Goal: Task Accomplishment & Management: Manage account settings

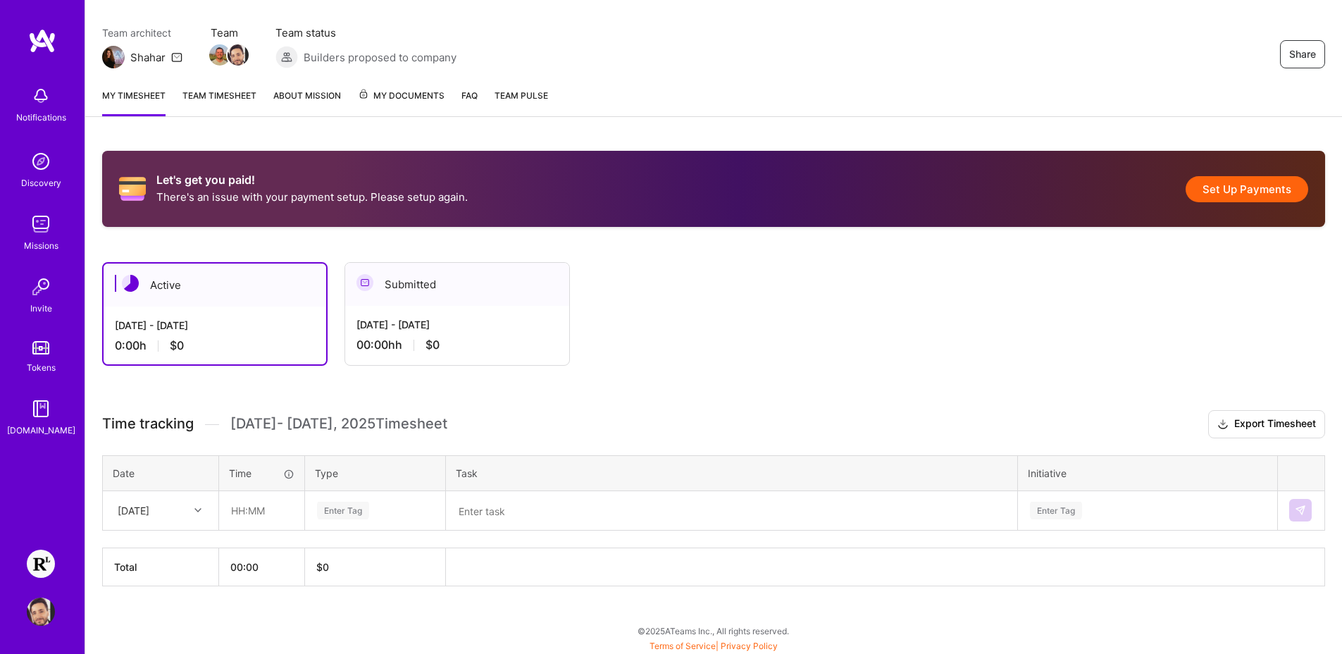
scroll to position [110, 0]
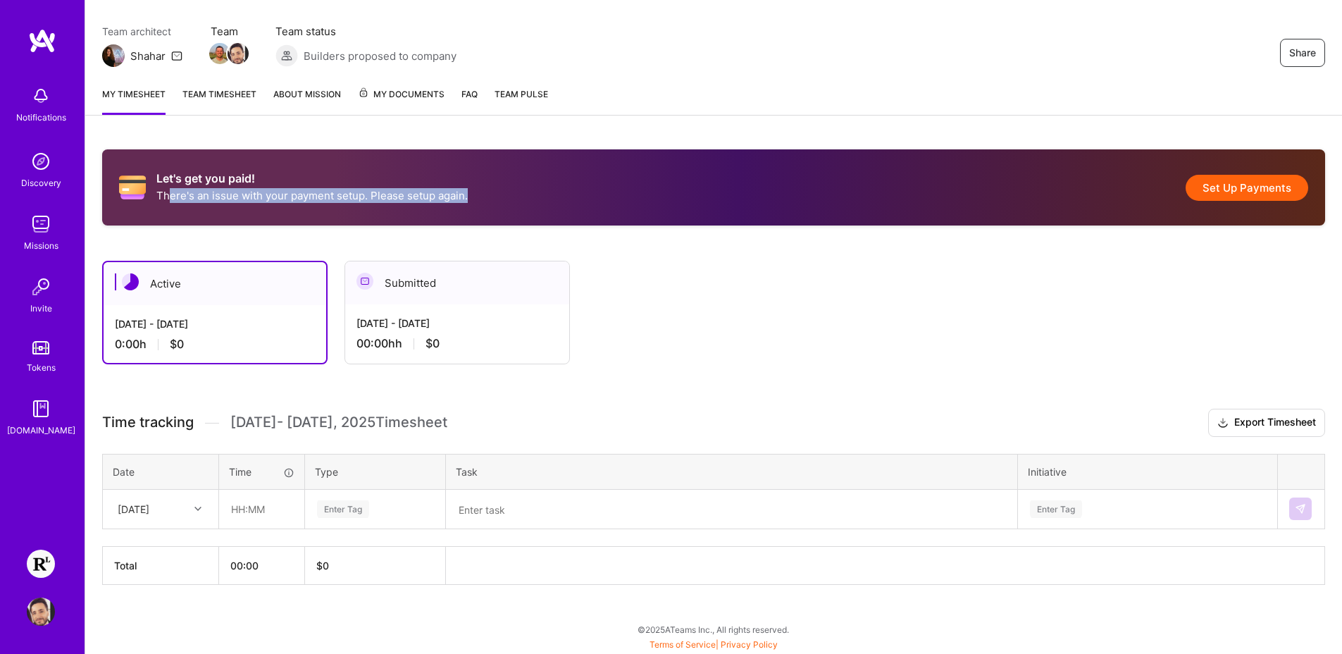
drag, startPoint x: 167, startPoint y: 192, endPoint x: 791, endPoint y: 125, distance: 627.8
click at [760, 182] on div "Let's get you paid! There's an issue with your payment setup. Please setup agai…" at bounding box center [713, 187] width 1223 height 76
click at [1256, 187] on button "Set Up Payments" at bounding box center [1247, 188] width 123 height 26
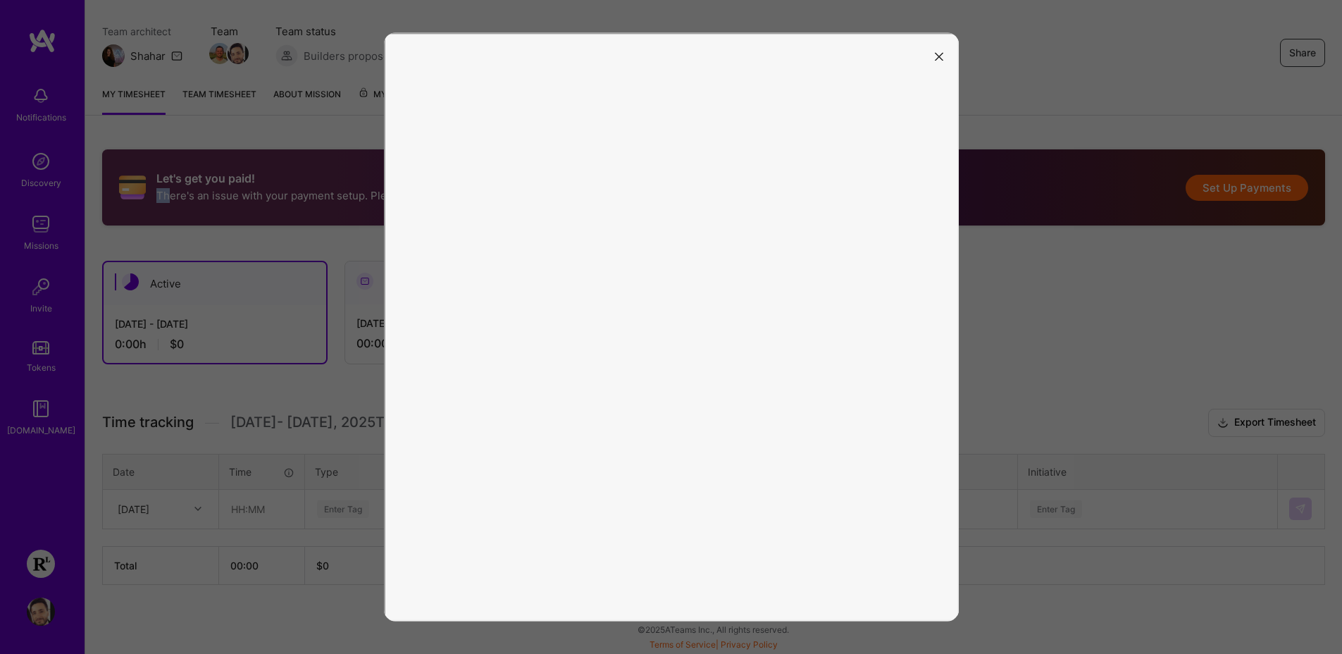
click at [943, 59] on button "modal" at bounding box center [939, 55] width 17 height 23
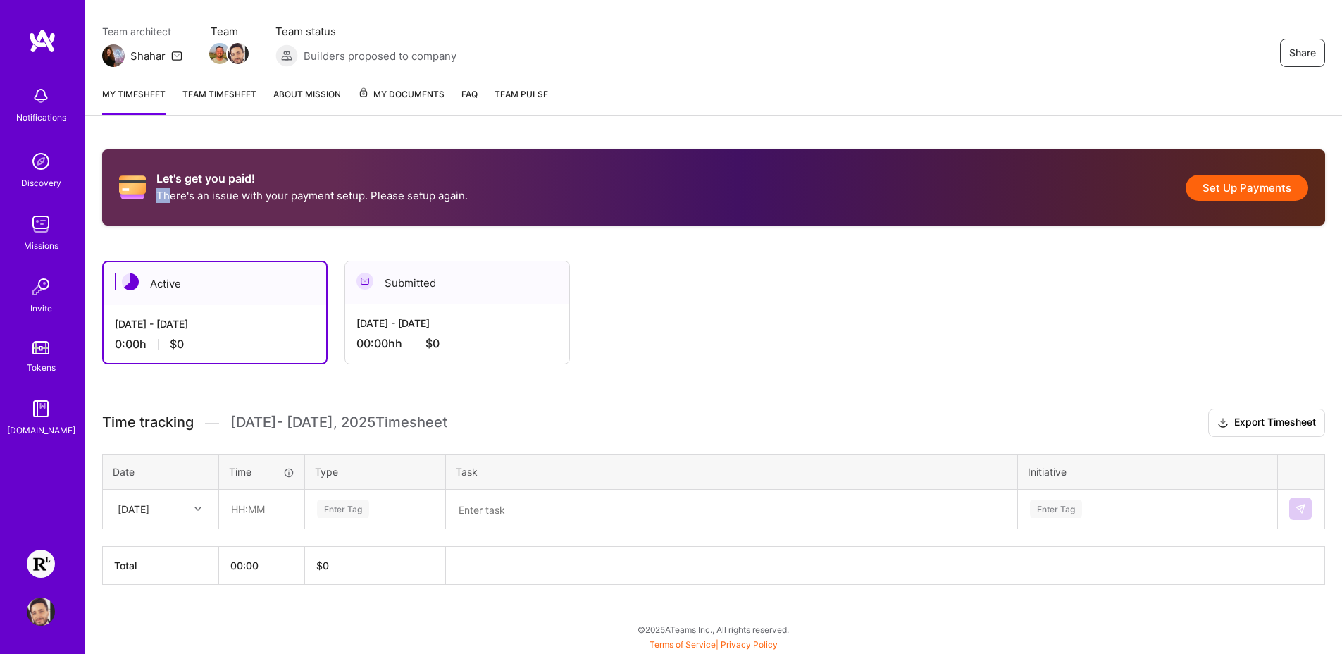
click at [1222, 185] on button "Set Up Payments" at bounding box center [1247, 188] width 123 height 26
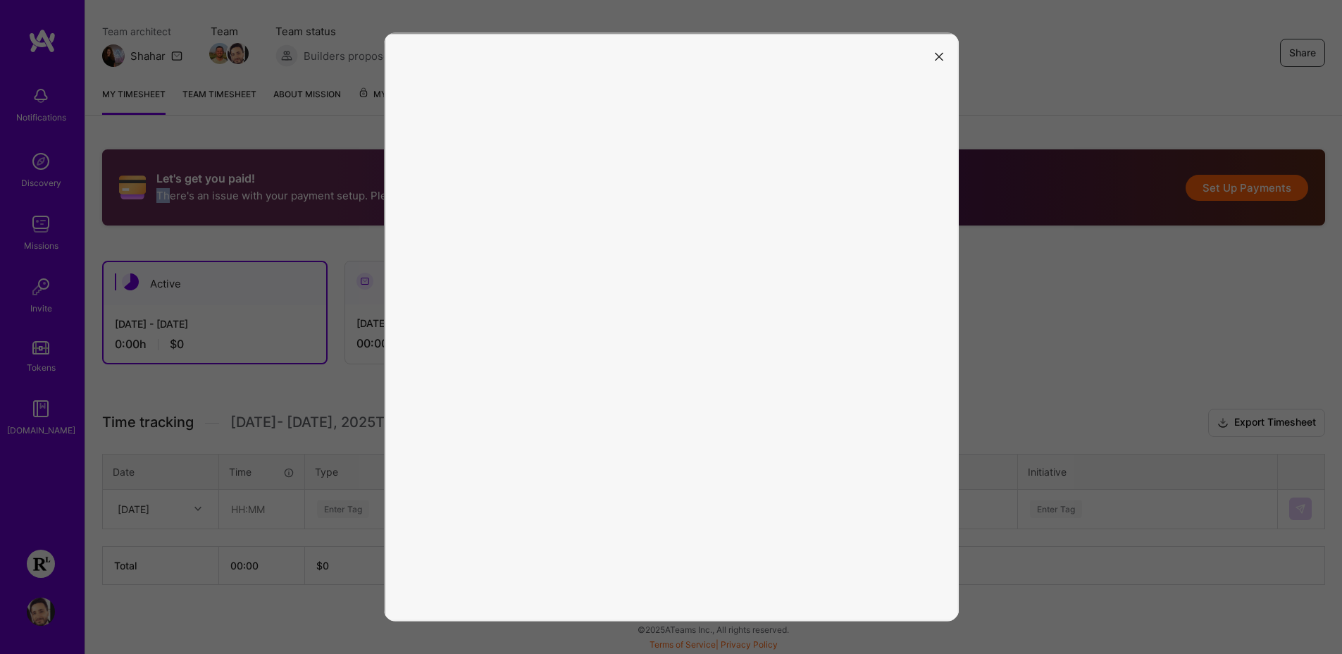
click at [935, 59] on icon "modal" at bounding box center [939, 56] width 8 height 8
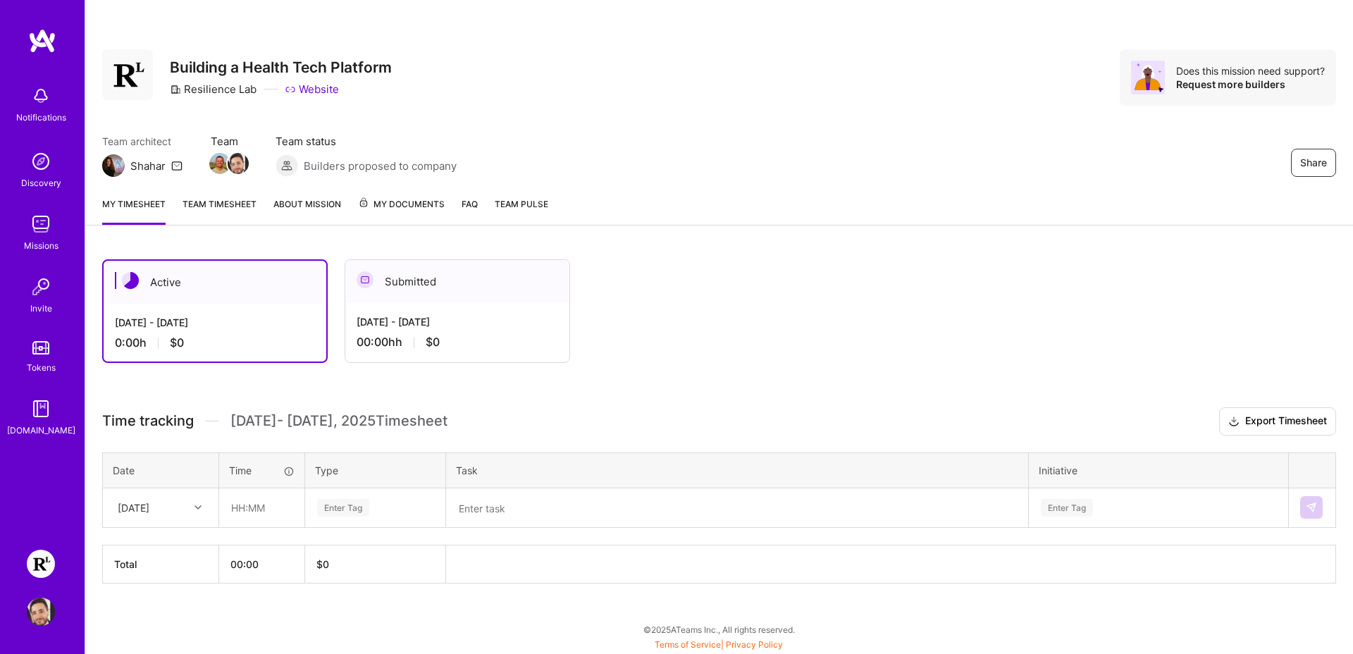
click at [338, 506] on div "Enter Tag" at bounding box center [343, 508] width 52 height 22
click at [613, 376] on div "Active [DATE] - [DATE] 0:00 h $0 Submitted [DATE] - [DATE] 00:00h h $0 Time tra…" at bounding box center [718, 447] width 1267 height 410
click at [1083, 511] on div "Enter Tag" at bounding box center [1158, 507] width 258 height 37
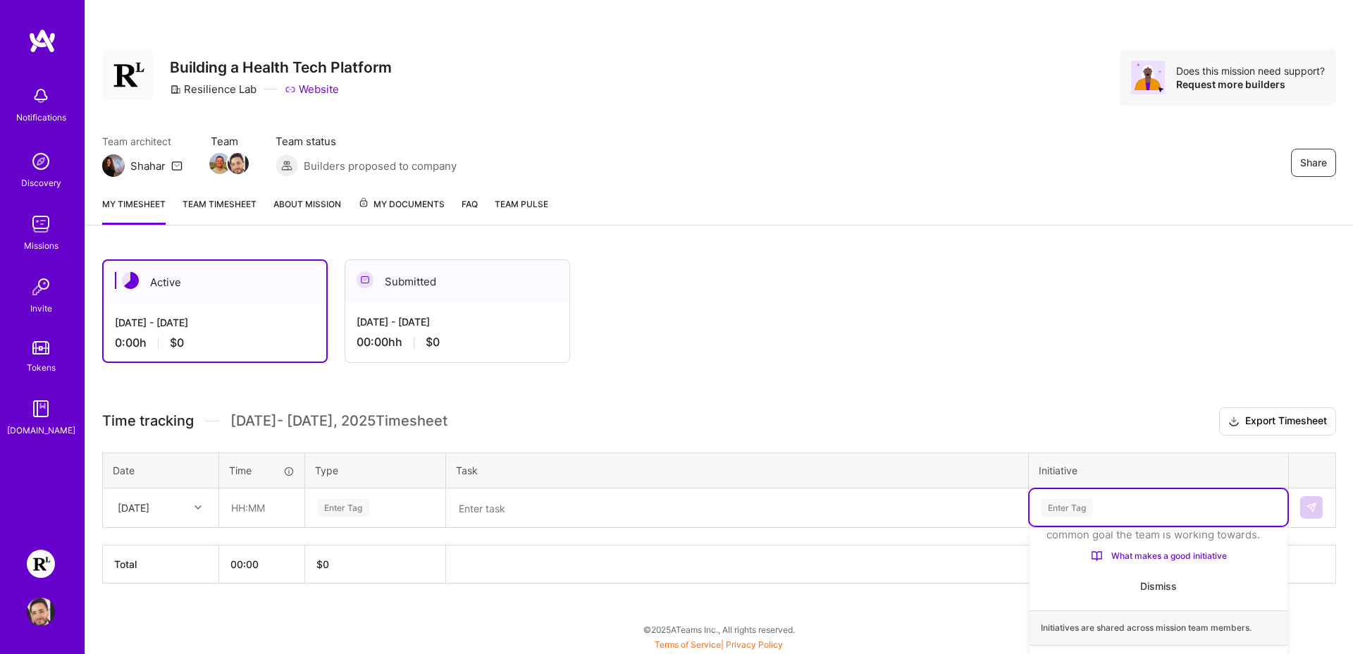
click at [924, 471] on div "Active [DATE] - [DATE] 0:00 h $0 Submitted [DATE] - [DATE] 00:00h h $0 Time tra…" at bounding box center [718, 447] width 1267 height 410
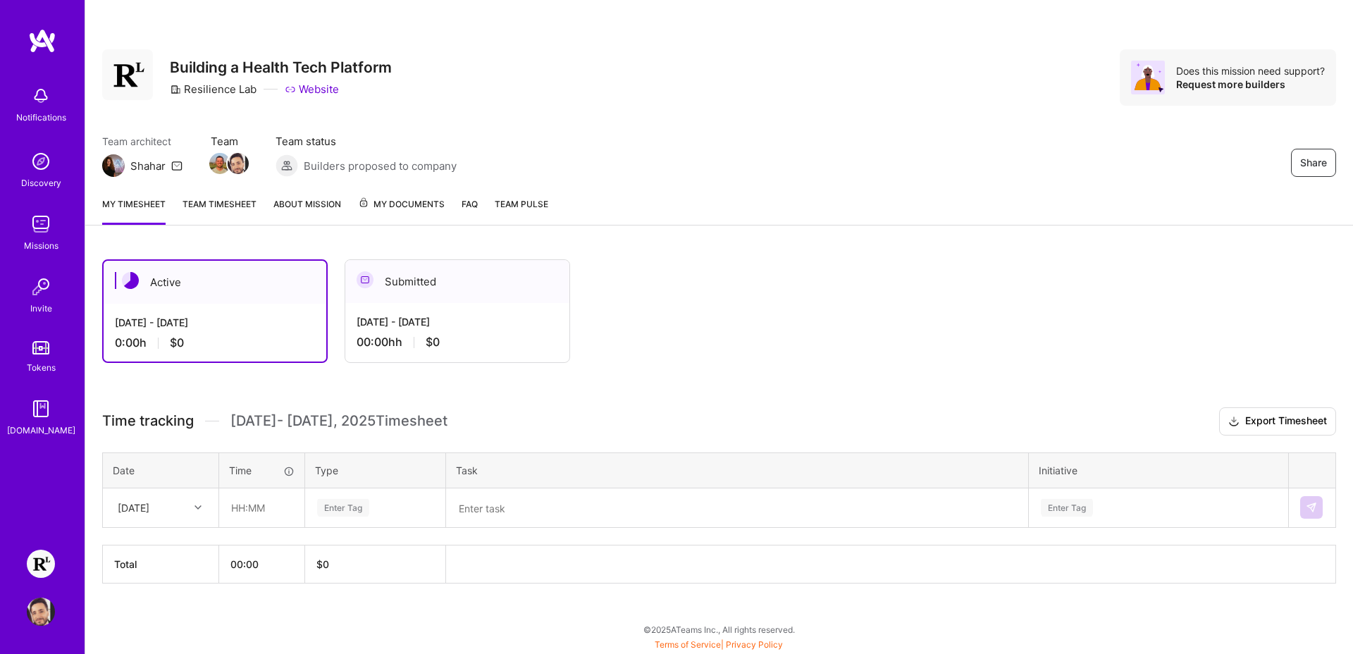
click at [992, 360] on div "Active [DATE] - [DATE] 0:00 h $0 Submitted [DATE] - [DATE] 00:00h h $0" at bounding box center [677, 311] width 1150 height 104
click at [1224, 84] on div "Request more builders" at bounding box center [1250, 83] width 149 height 13
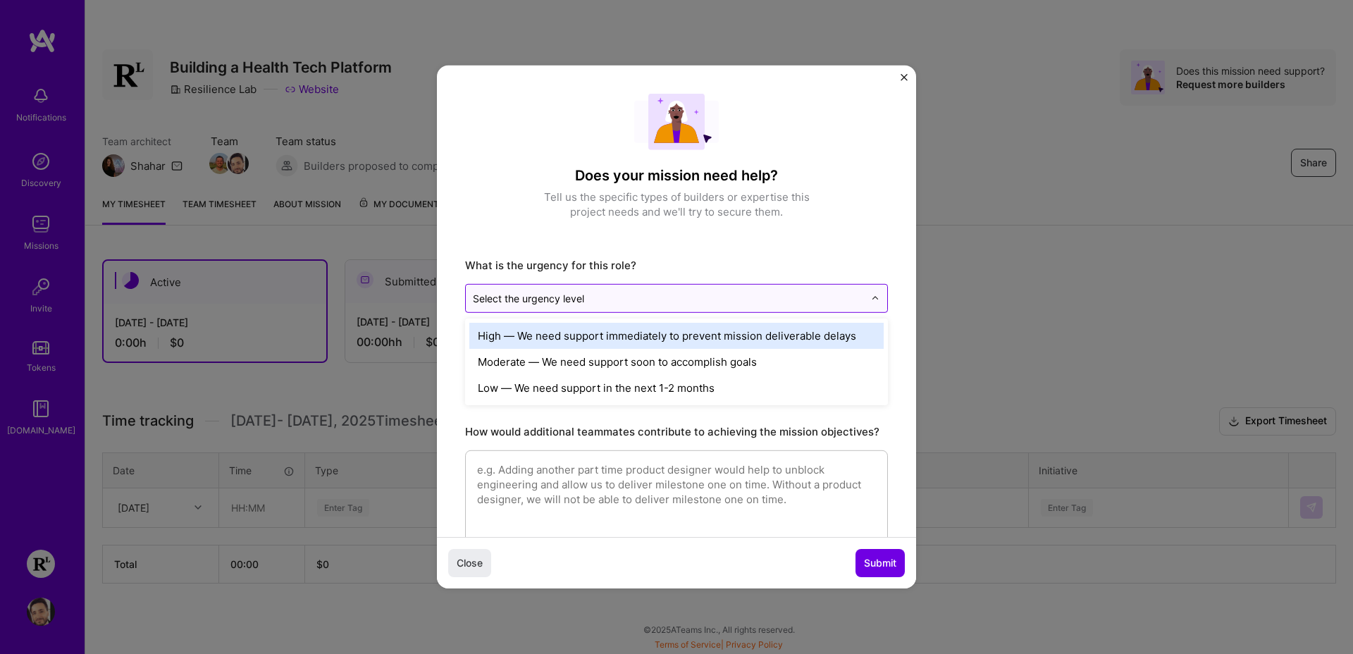
click at [650, 304] on div at bounding box center [668, 299] width 391 height 18
click at [536, 340] on div "High — We need support immediately to prevent mission deliverable delays" at bounding box center [676, 336] width 414 height 26
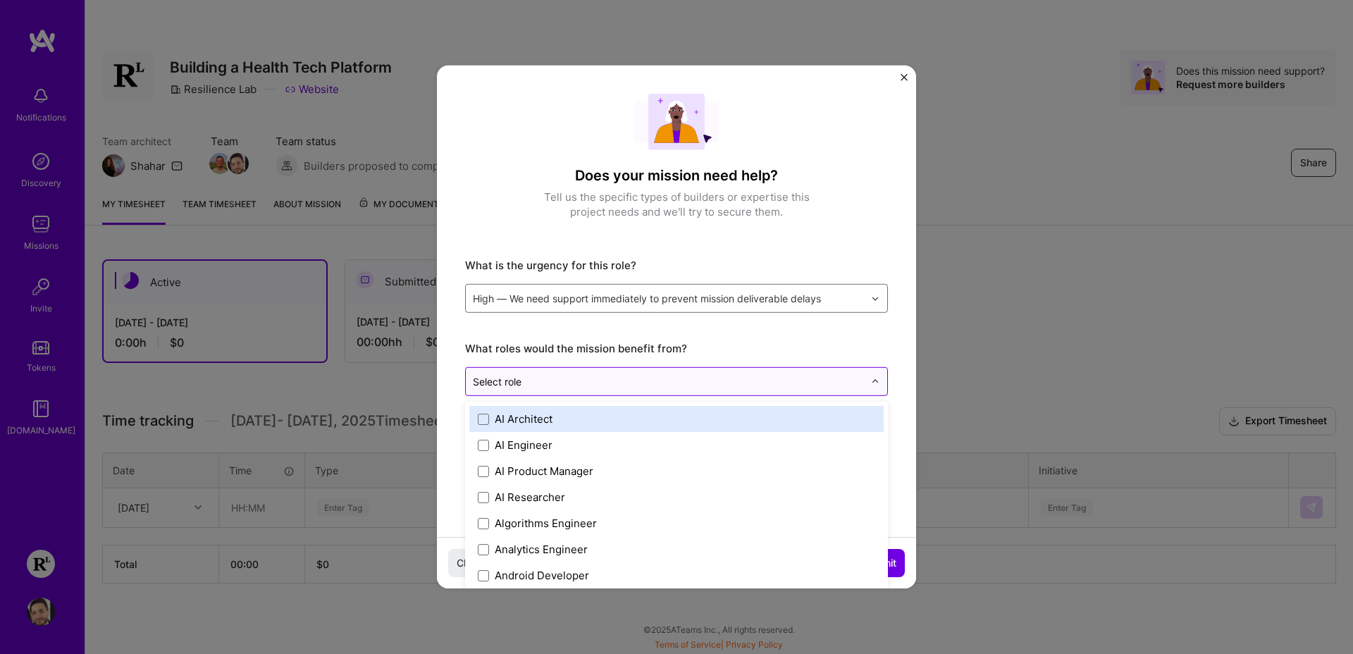
click at [560, 391] on div "Select role 0" at bounding box center [668, 381] width 405 height 27
click at [538, 420] on div "AI Architect" at bounding box center [524, 418] width 58 height 15
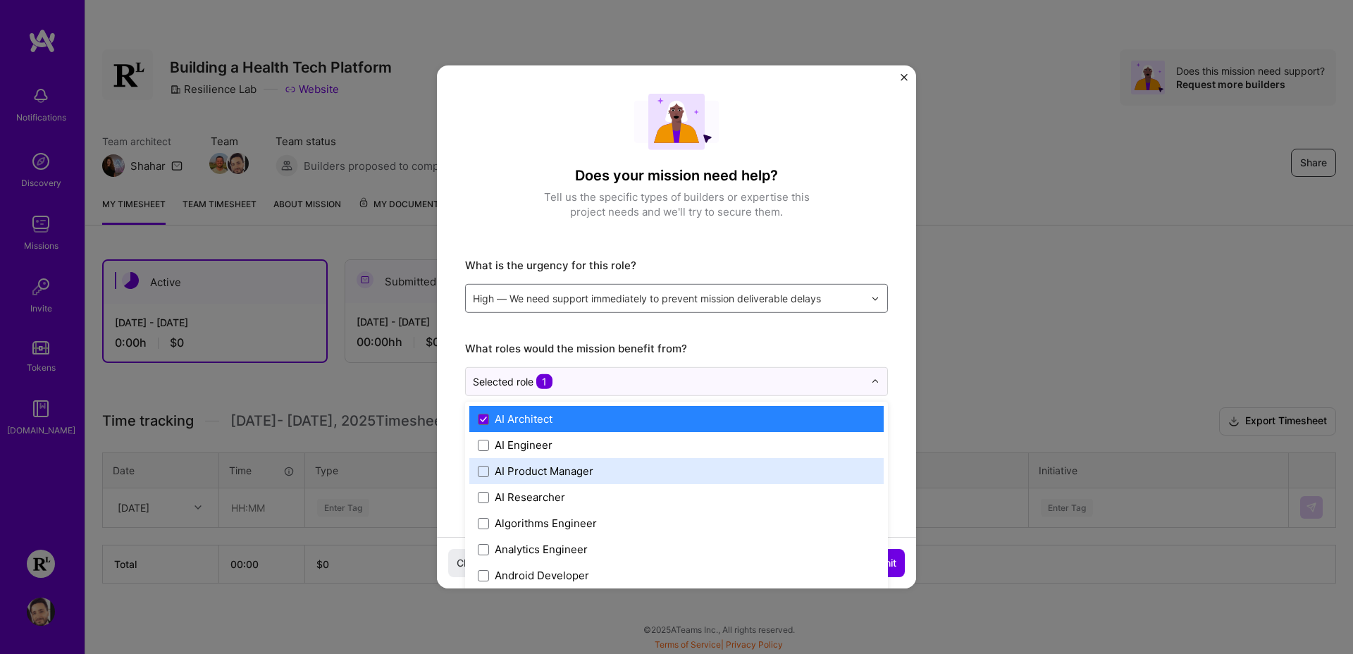
click at [521, 458] on div "AI Product Manager" at bounding box center [676, 471] width 414 height 26
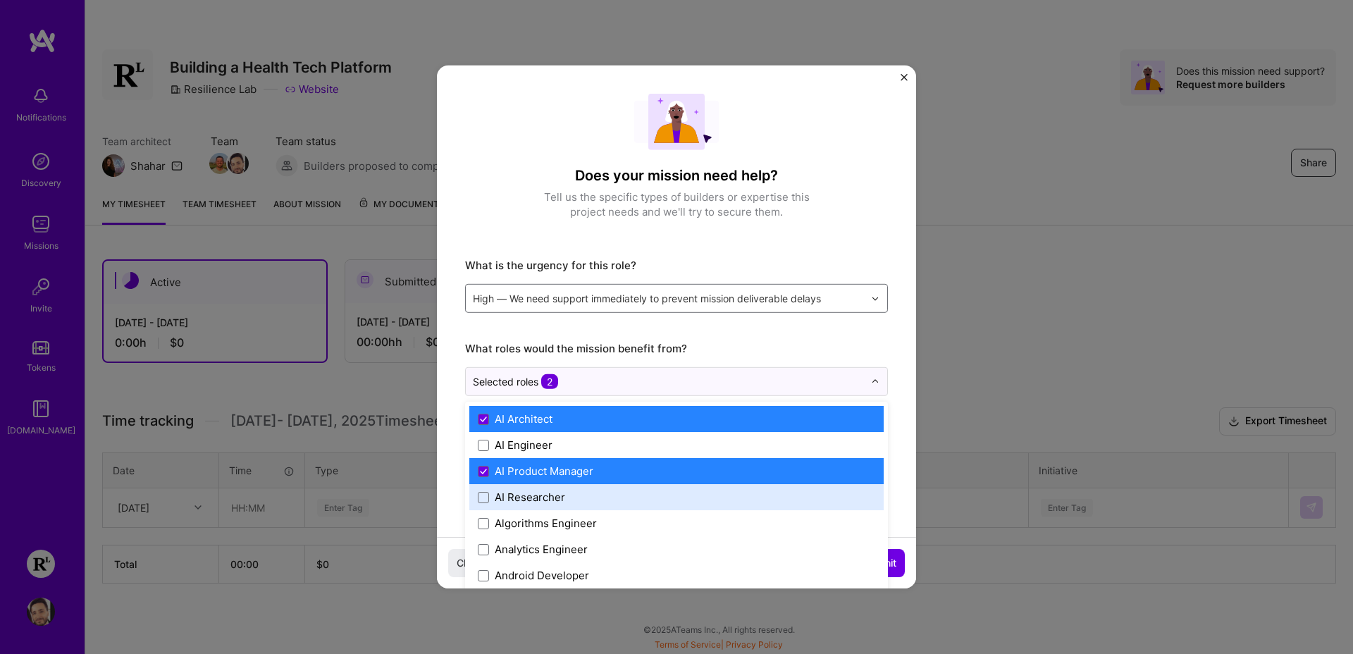
click at [520, 484] on div "AI Researcher" at bounding box center [676, 497] width 414 height 26
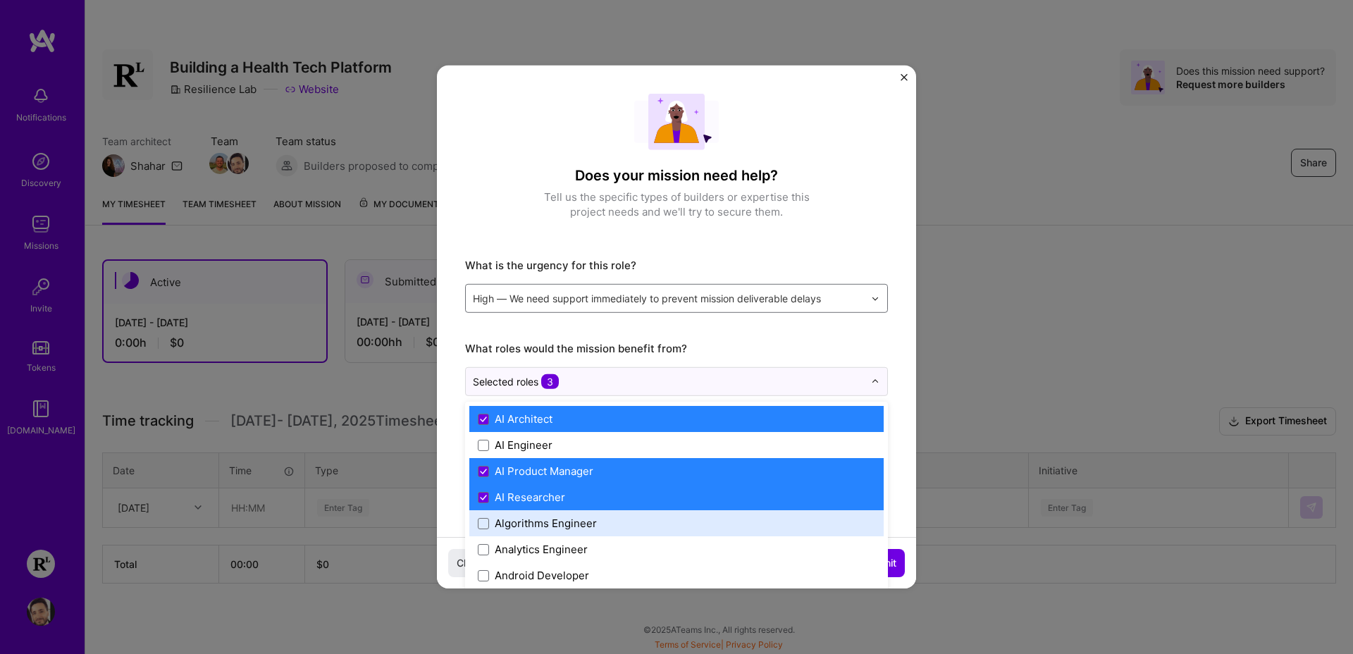
drag, startPoint x: 520, startPoint y: 512, endPoint x: 518, endPoint y: 526, distance: 14.2
click at [519, 516] on div "Algorithms Engineer" at bounding box center [676, 523] width 414 height 26
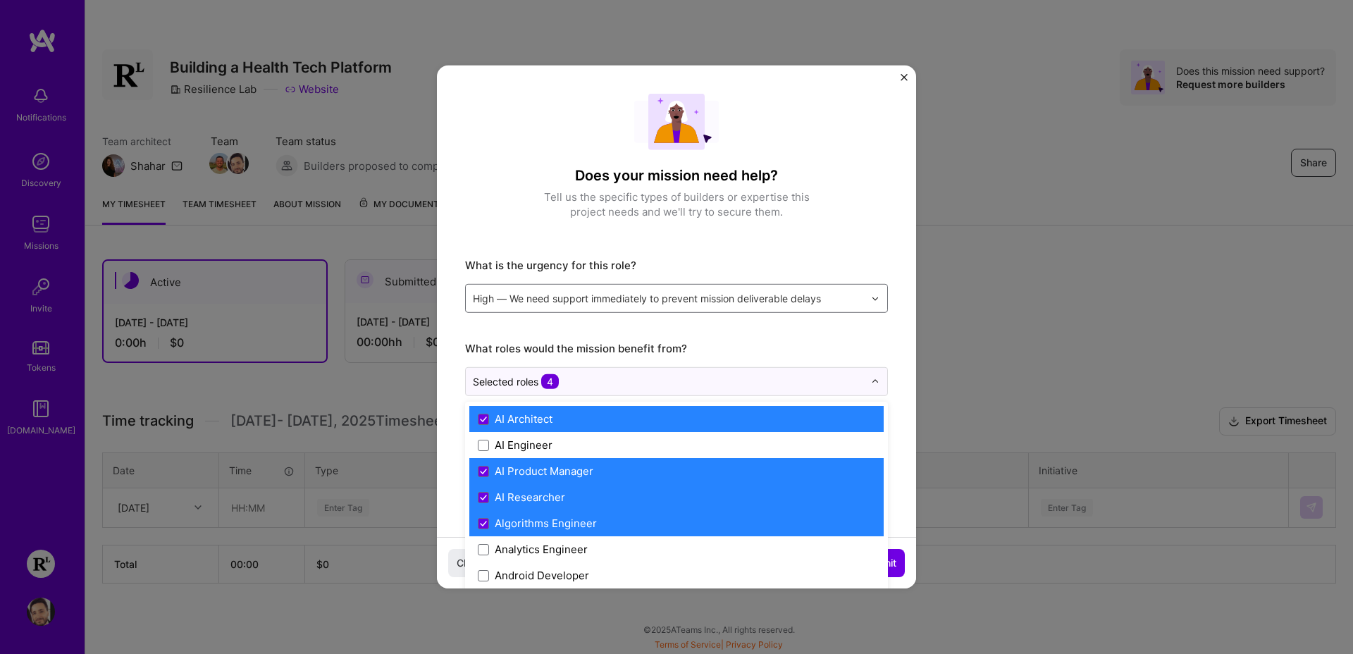
click at [518, 535] on div "Algorithms Engineer" at bounding box center [676, 523] width 414 height 26
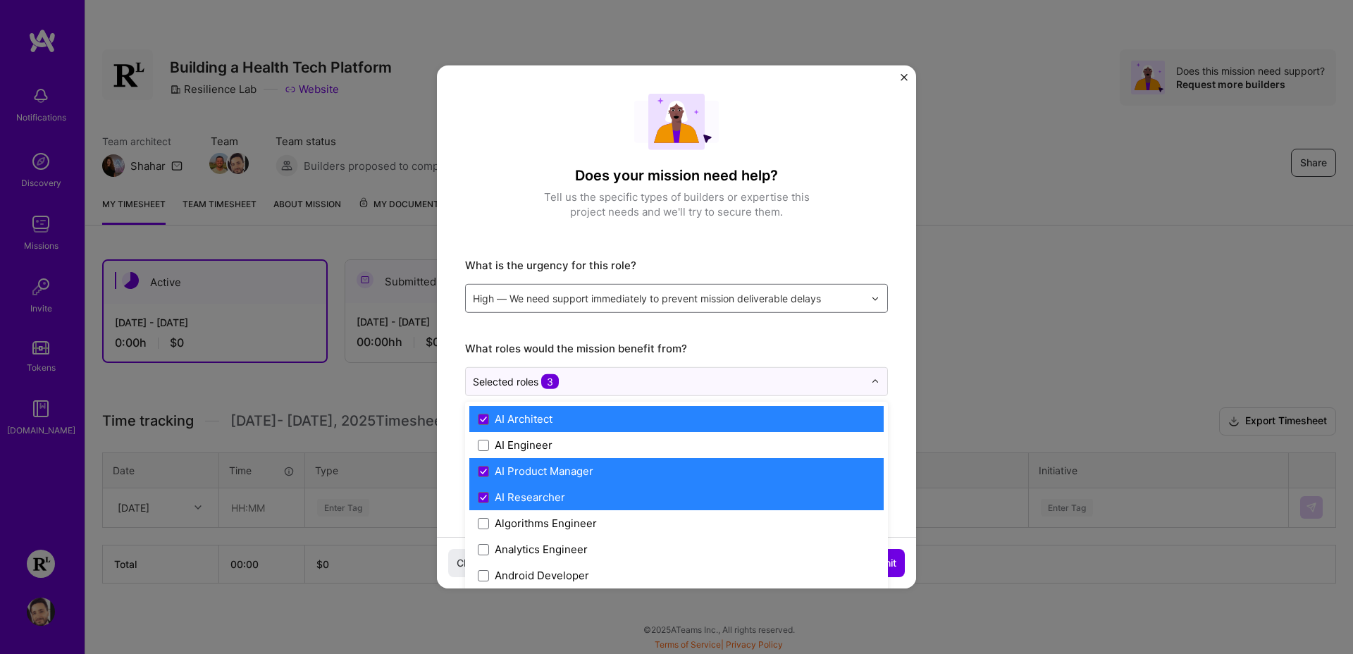
click at [523, 529] on div "Algorithms Engineer" at bounding box center [546, 523] width 102 height 15
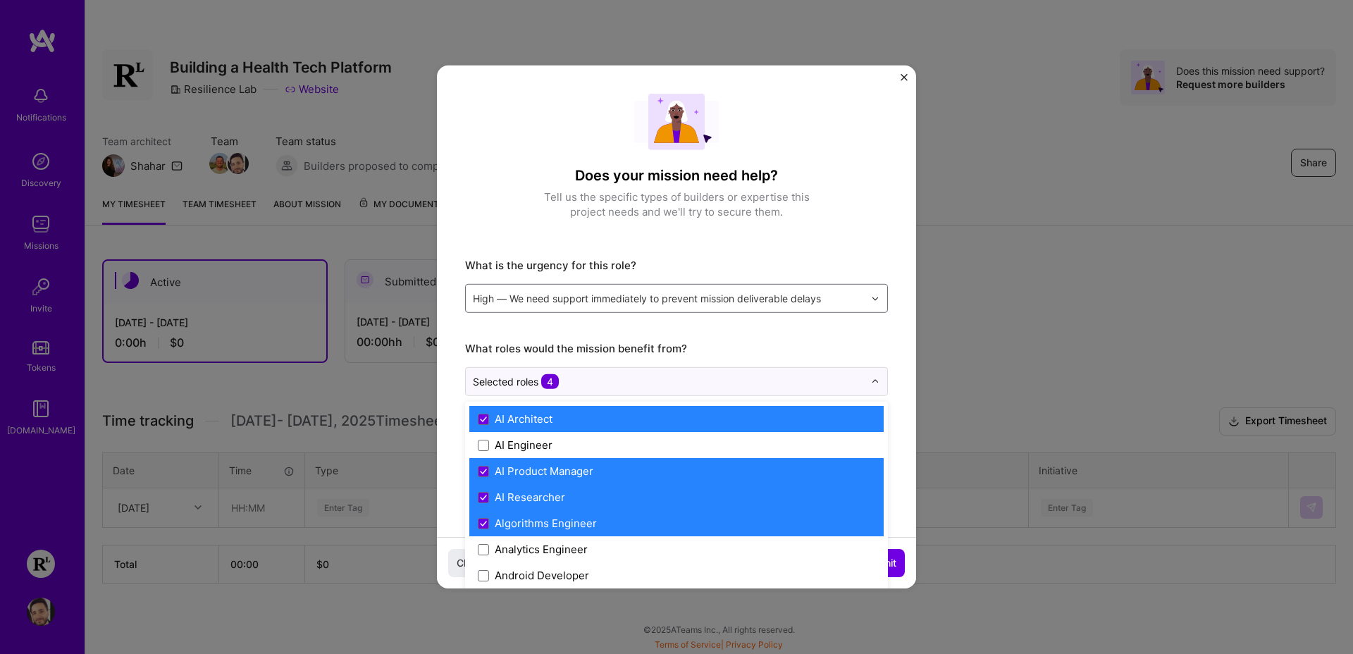
click at [523, 545] on div "Analytics Engineer" at bounding box center [541, 549] width 93 height 15
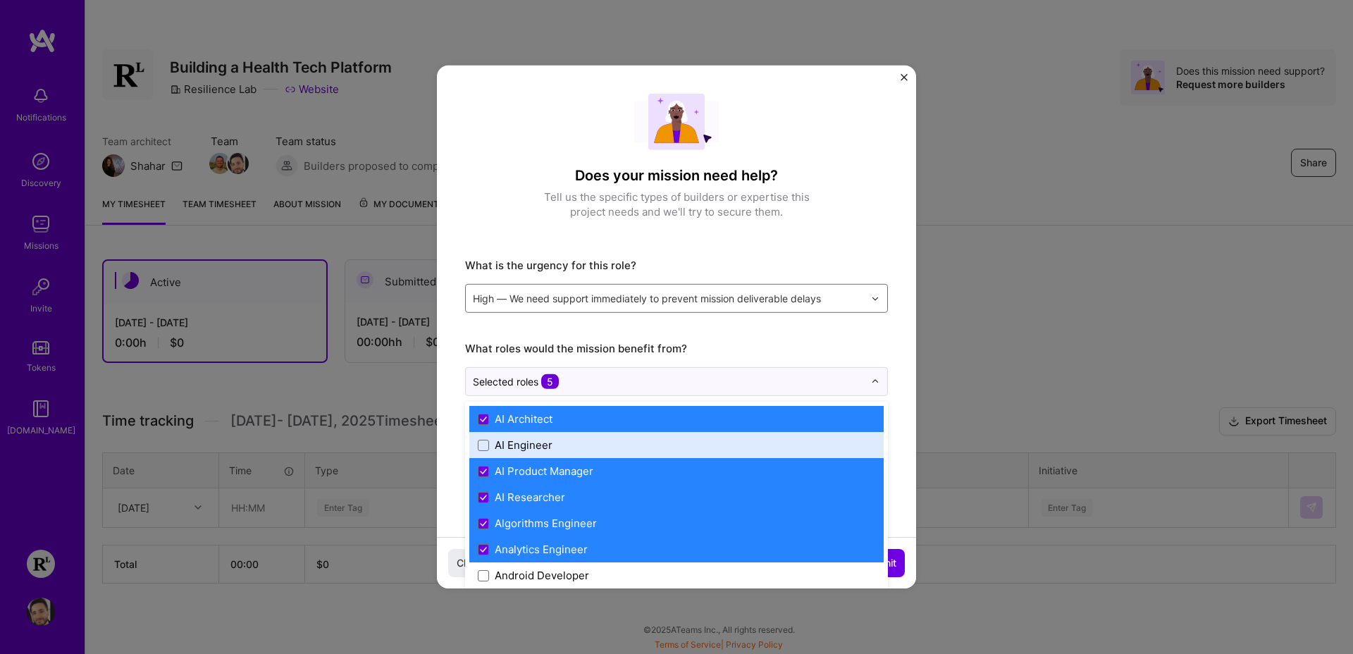
click at [519, 444] on div "AI Engineer" at bounding box center [524, 445] width 58 height 15
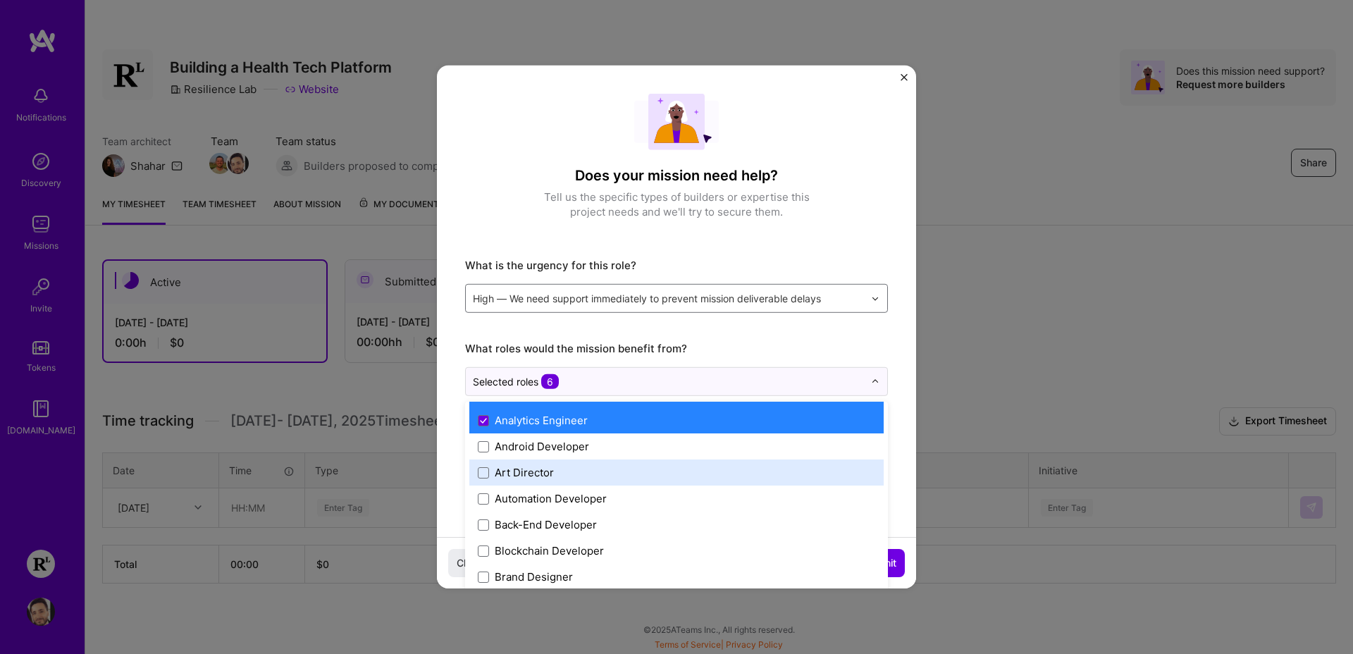
scroll to position [130, 0]
click at [531, 487] on div "Automation Developer" at bounding box center [676, 497] width 414 height 26
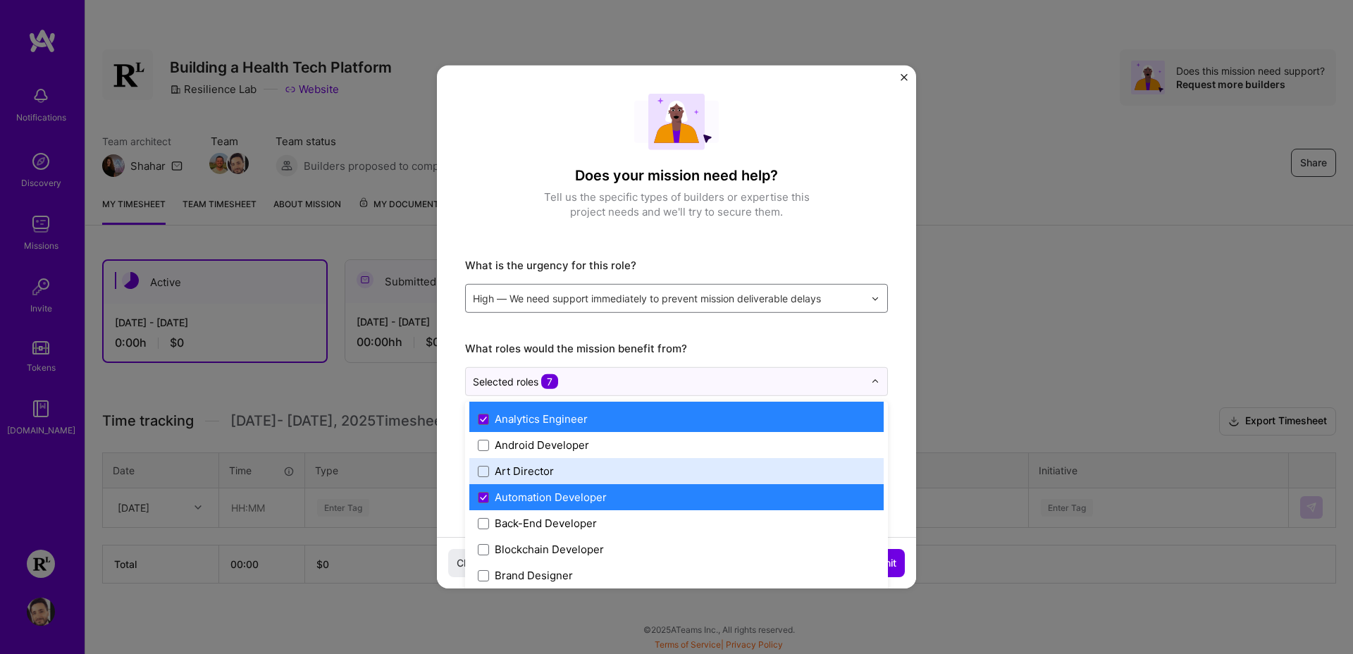
click at [526, 464] on div "Art Director" at bounding box center [524, 471] width 59 height 15
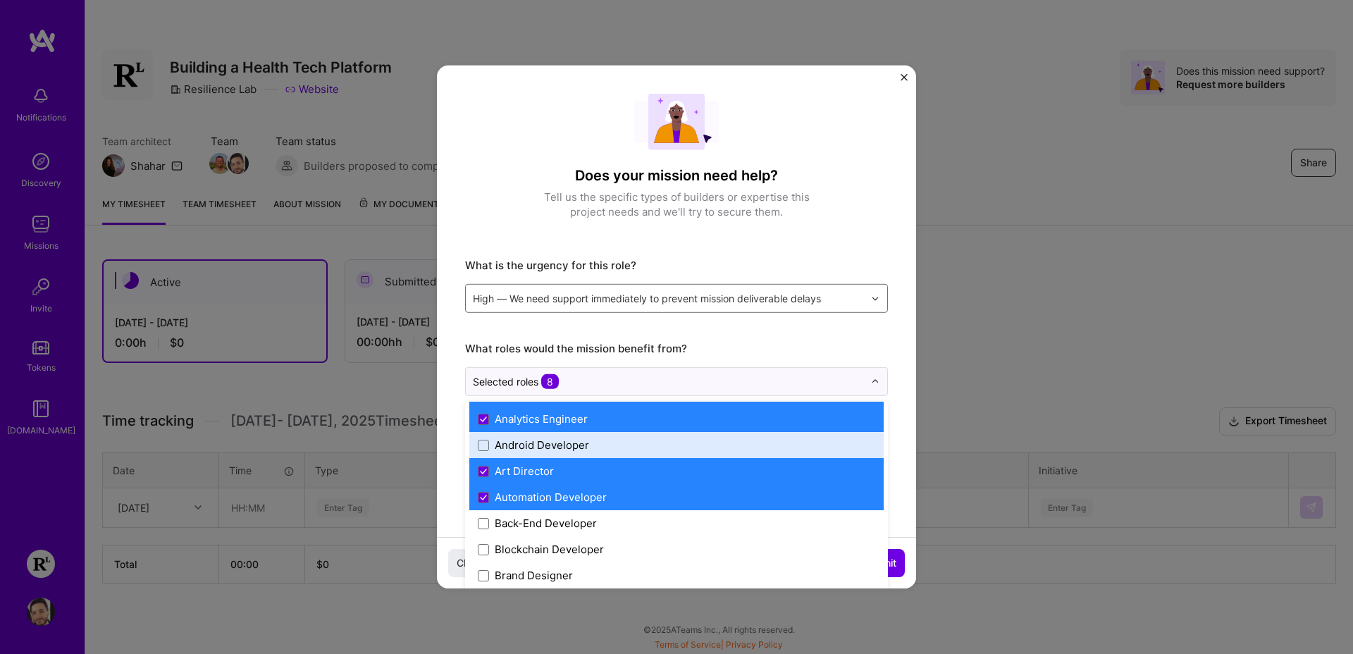
click at [533, 442] on div "Android Developer" at bounding box center [542, 445] width 94 height 15
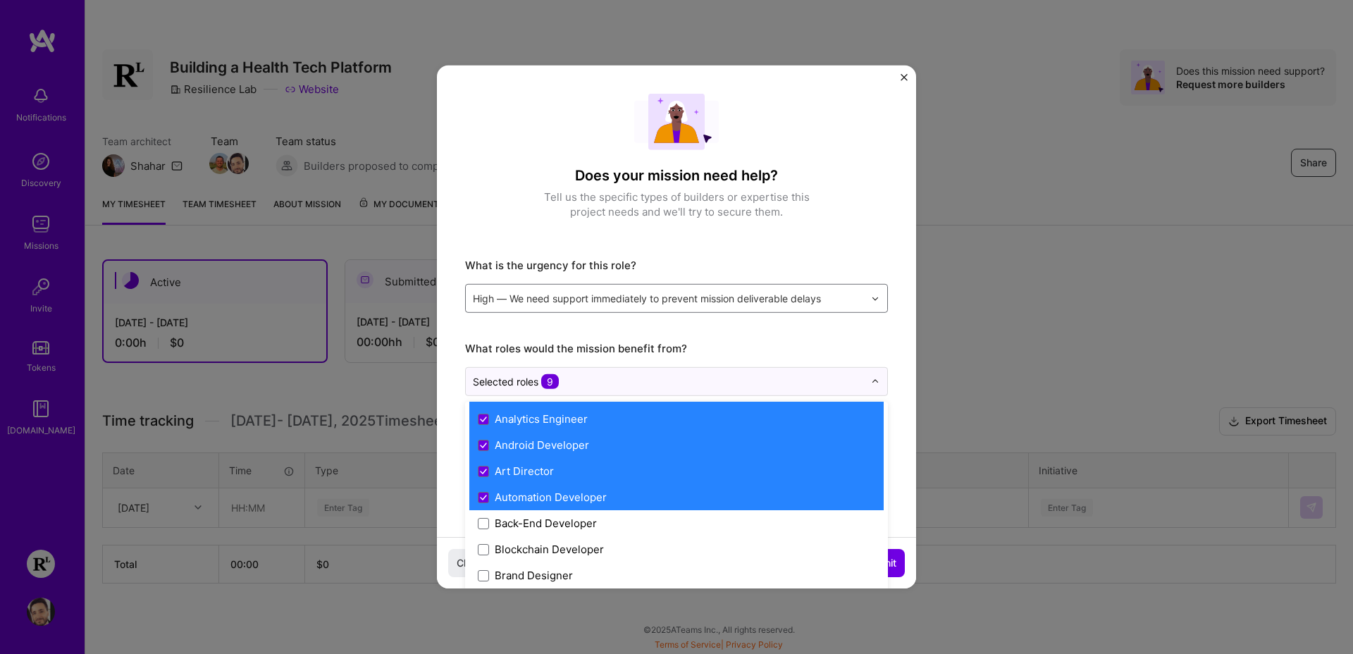
click at [521, 474] on div "Art Director" at bounding box center [524, 471] width 59 height 15
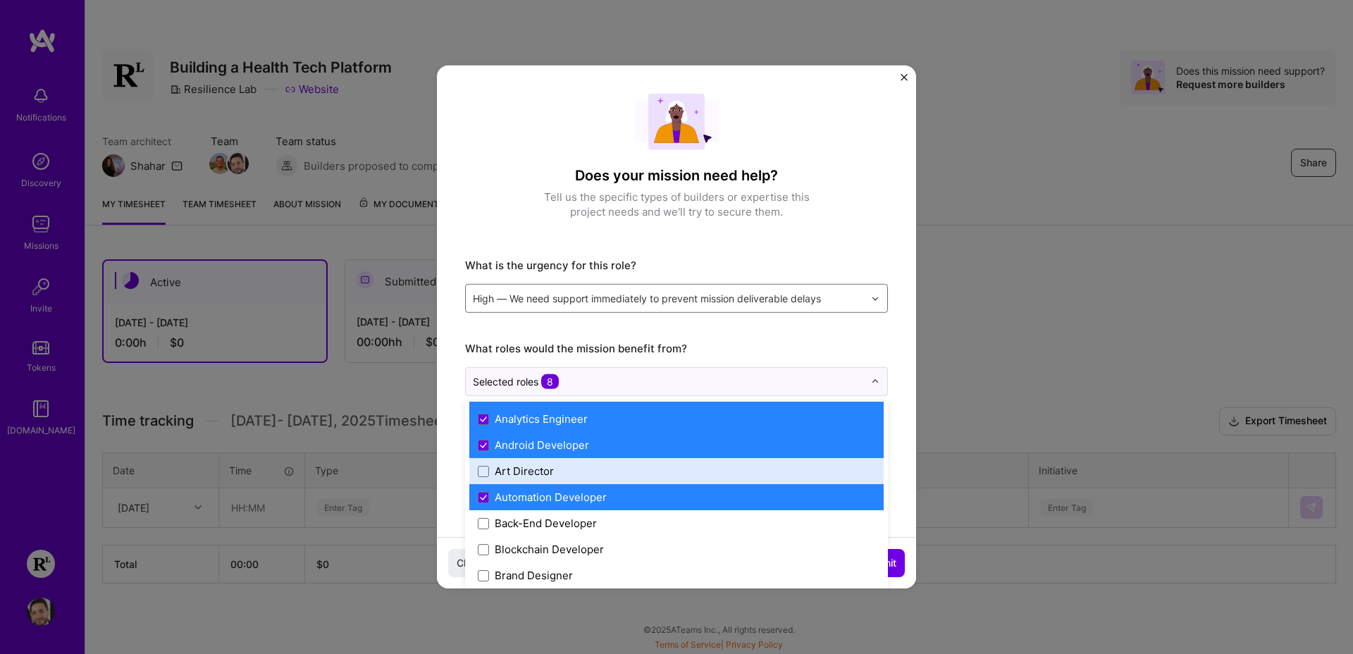
click at [661, 466] on label "Art Director" at bounding box center [676, 471] width 397 height 15
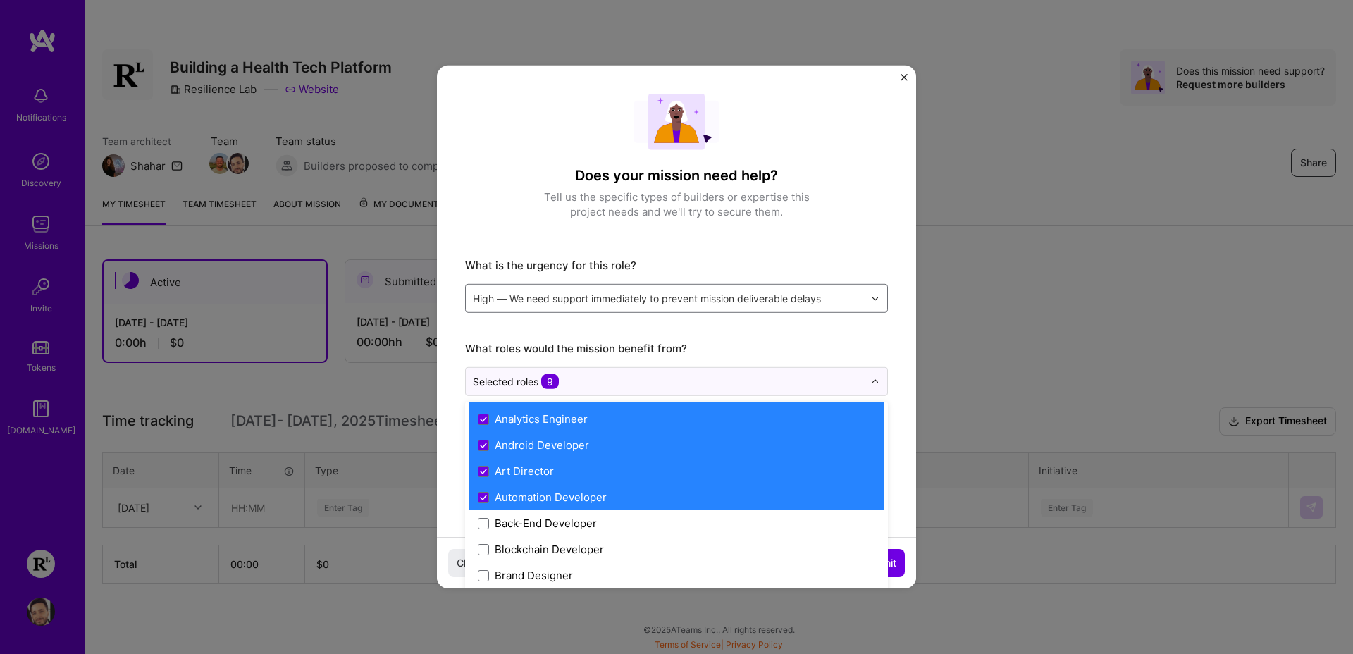
drag, startPoint x: 865, startPoint y: 178, endPoint x: 869, endPoint y: 172, distance: 7.3
click at [866, 178] on div "Does your mission need help? Tell us the specific types of builders or expertis…" at bounding box center [676, 162] width 423 height 136
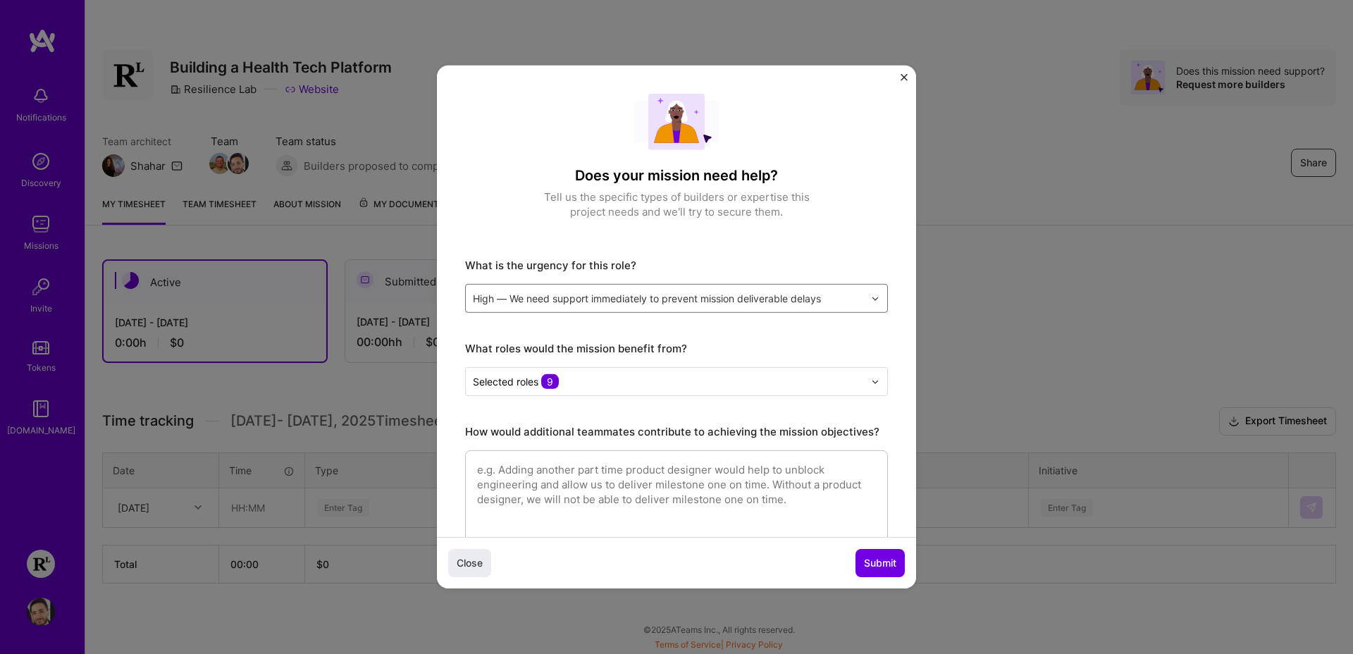
click at [901, 74] on img "Close" at bounding box center [903, 77] width 7 height 7
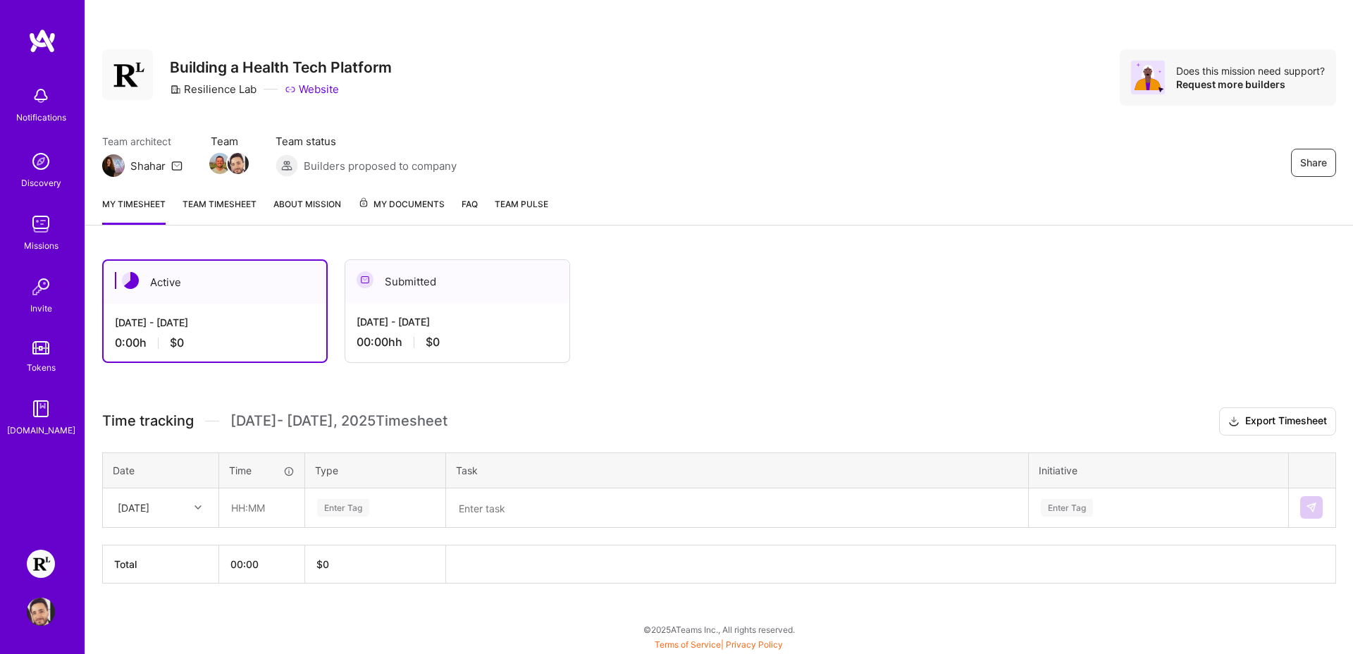
drag, startPoint x: 823, startPoint y: 204, endPoint x: 810, endPoint y: 214, distance: 16.1
click at [823, 204] on div "My timesheet Team timesheet About Mission My Documents FAQ Team Pulse" at bounding box center [718, 205] width 1267 height 40
click at [407, 201] on span "My Documents" at bounding box center [401, 204] width 87 height 15
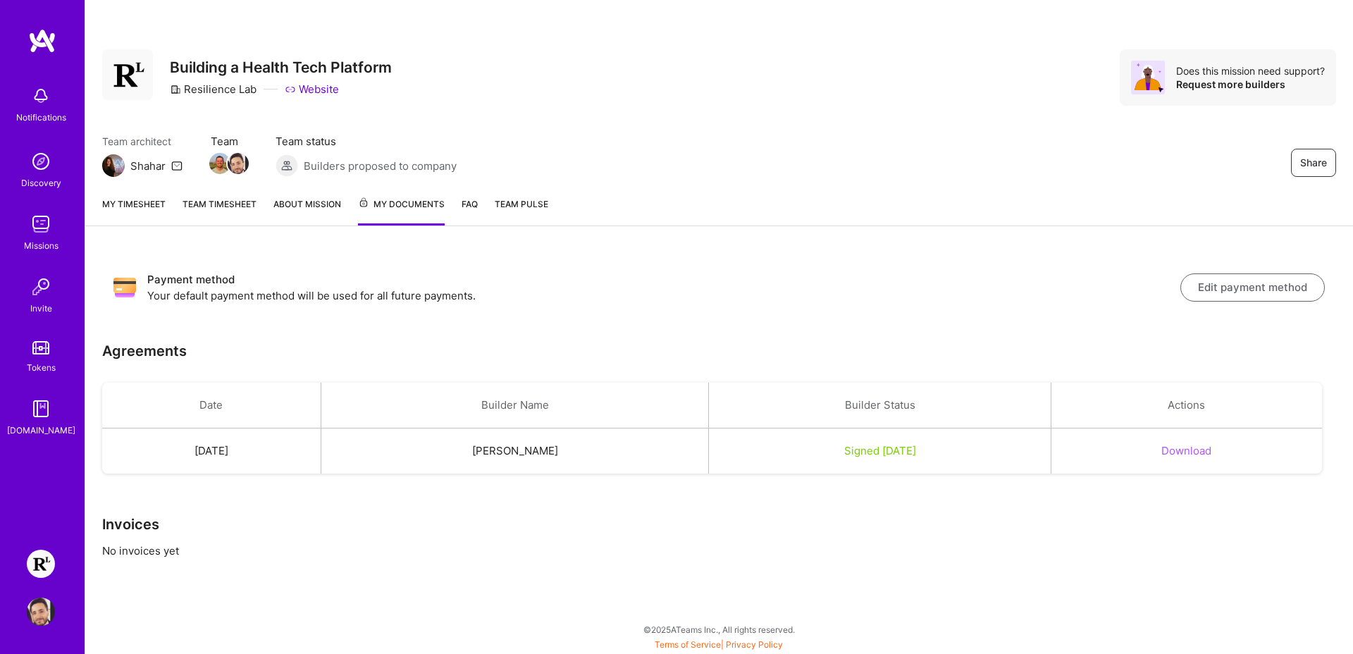
drag, startPoint x: 817, startPoint y: 457, endPoint x: 995, endPoint y: 459, distance: 178.3
click at [967, 455] on div "Signed Sep 23, 2025" at bounding box center [880, 450] width 308 height 15
click at [714, 126] on div "Share Building a Health Tech Platform Resilience Lab Website Does this mission …" at bounding box center [718, 92] width 1267 height 185
drag, startPoint x: 776, startPoint y: 203, endPoint x: 661, endPoint y: 183, distance: 116.5
click at [661, 183] on div "Share Building a Health Tech Platform Resilience Lab Website Does this mission …" at bounding box center [718, 113] width 1267 height 226
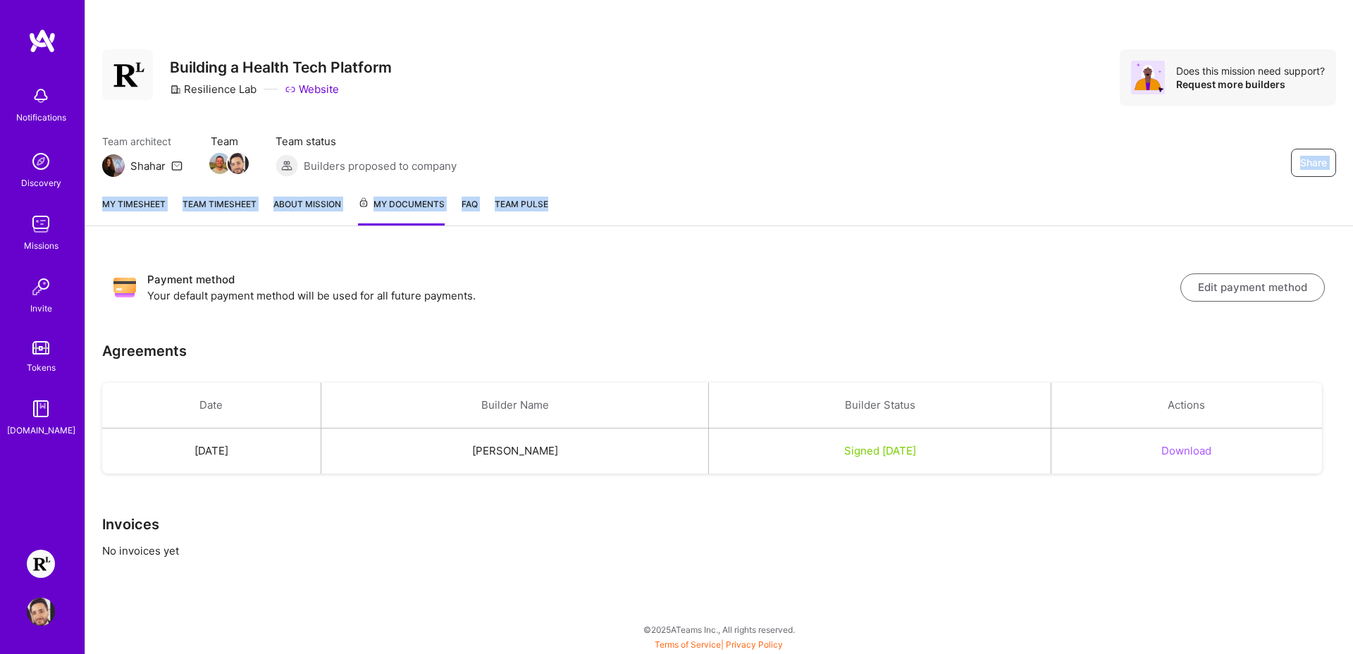
click at [725, 199] on div "My timesheet Team timesheet About Mission My Documents FAQ Team Pulse" at bounding box center [718, 205] width 1267 height 41
click at [803, 168] on div "Team architect Shahar Team Team status Builders proposed to company Share" at bounding box center [719, 155] width 1234 height 43
click at [139, 205] on link "My timesheet" at bounding box center [133, 211] width 63 height 29
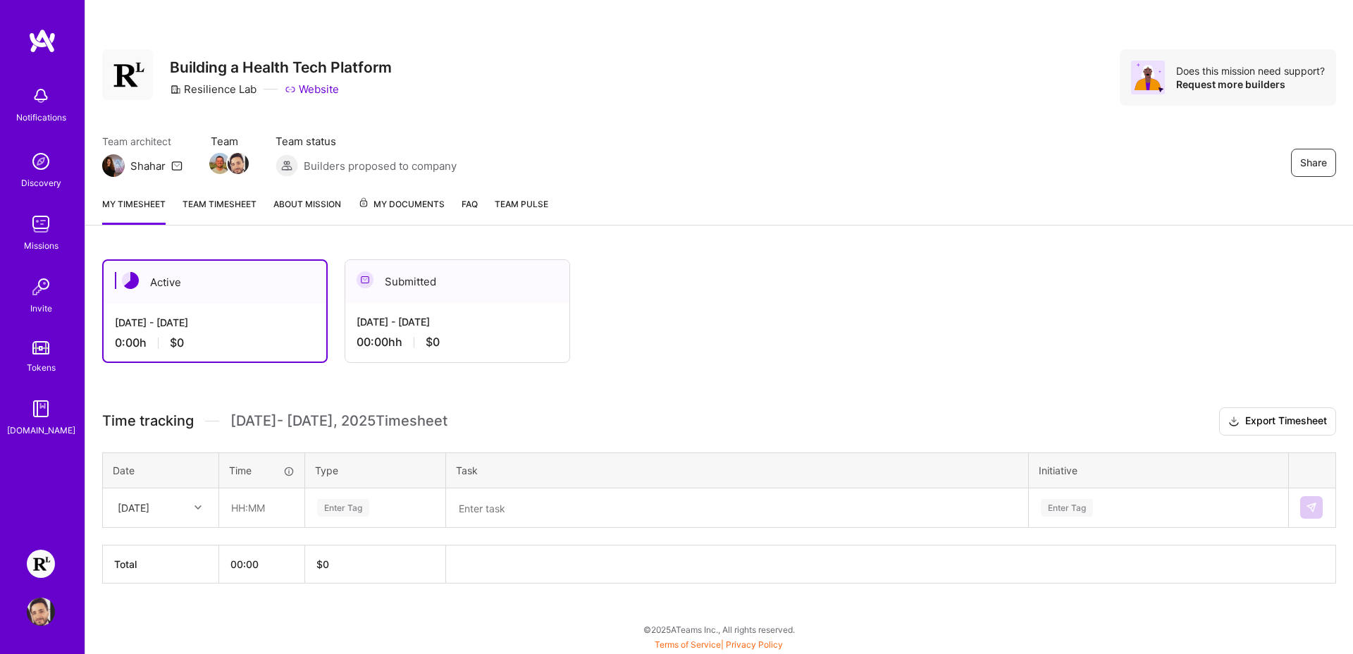
click at [1059, 165] on div "Share" at bounding box center [1177, 163] width 317 height 28
click at [144, 185] on div "My timesheet Team timesheet About Mission My Documents FAQ Team Pulse" at bounding box center [718, 205] width 1267 height 40
click at [117, 169] on img at bounding box center [113, 165] width 23 height 23
click at [108, 158] on img at bounding box center [113, 165] width 23 height 23
click at [665, 103] on div "Share Building a Health Tech Platform Resilience Lab Website Does this mission …" at bounding box center [719, 77] width 1234 height 56
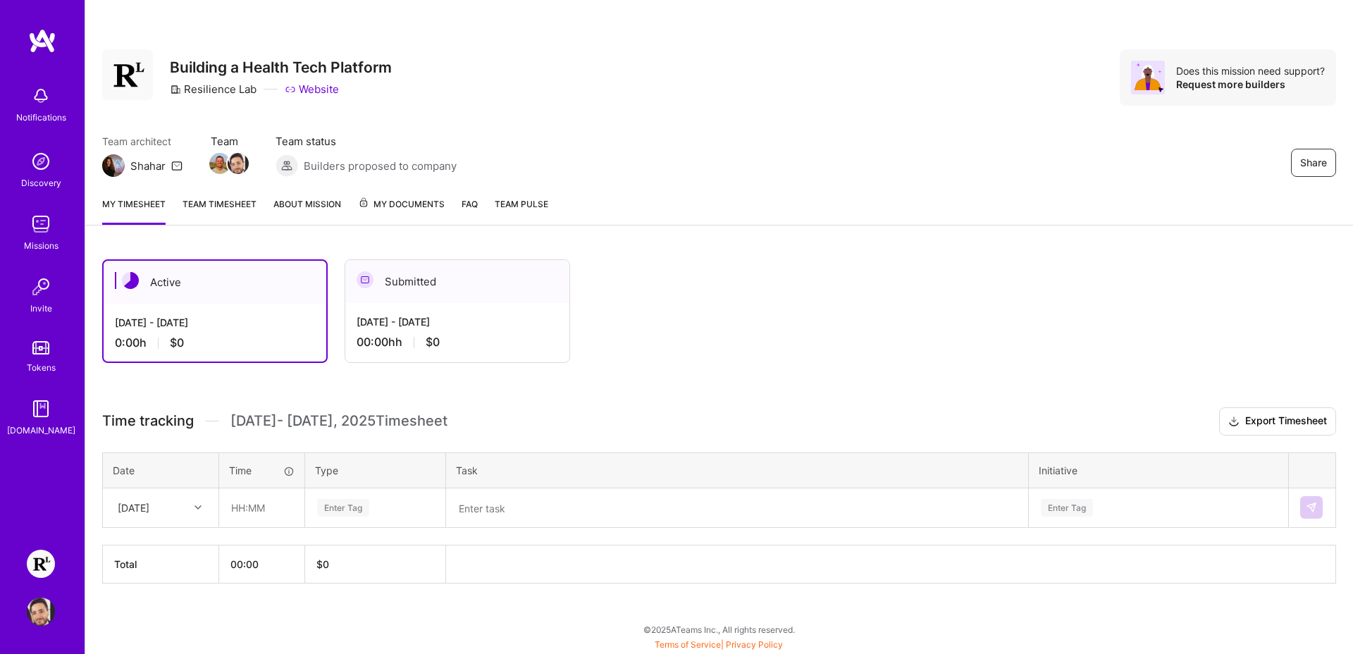
click at [194, 509] on icon at bounding box center [197, 507] width 7 height 7
click at [140, 567] on div "[DATE]" at bounding box center [161, 574] width 114 height 26
drag, startPoint x: 419, startPoint y: 512, endPoint x: 409, endPoint y: 511, distance: 10.0
click at [419, 512] on div "Enter Tag" at bounding box center [375, 508] width 119 height 18
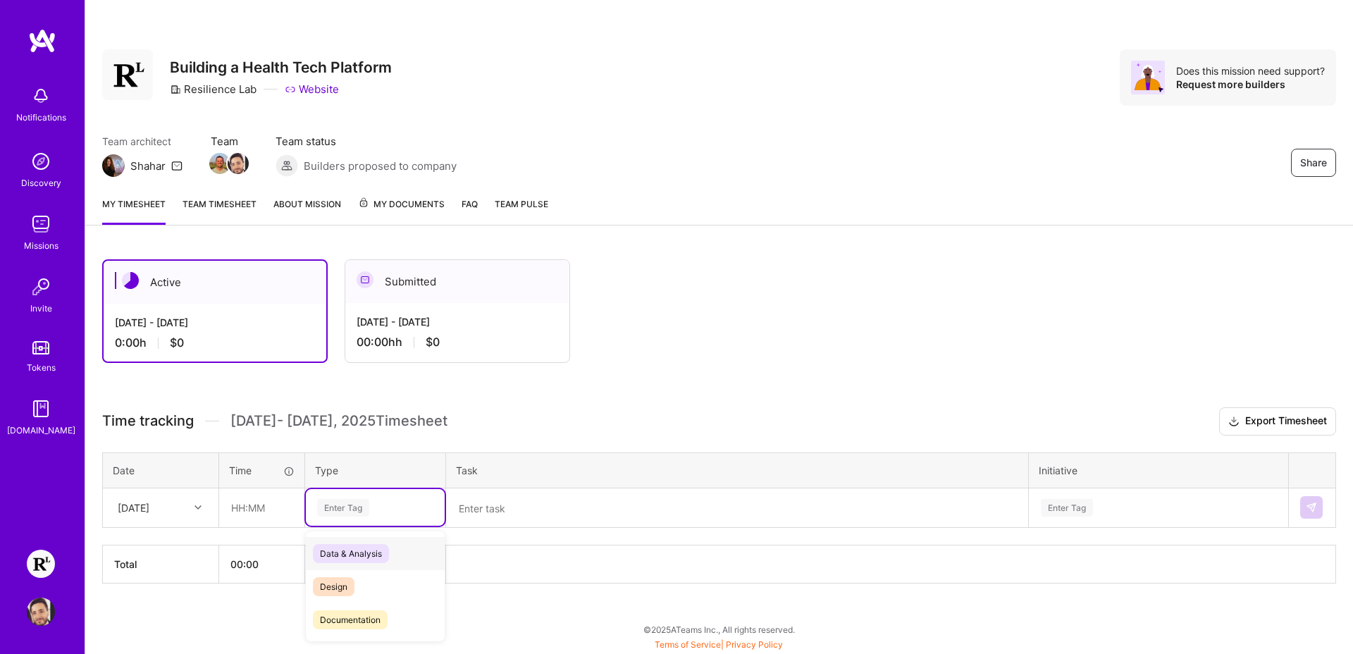
type input "n"
type input "eng"
click at [375, 546] on div "Engineering" at bounding box center [375, 553] width 139 height 33
click at [588, 506] on textarea at bounding box center [736, 508] width 579 height 37
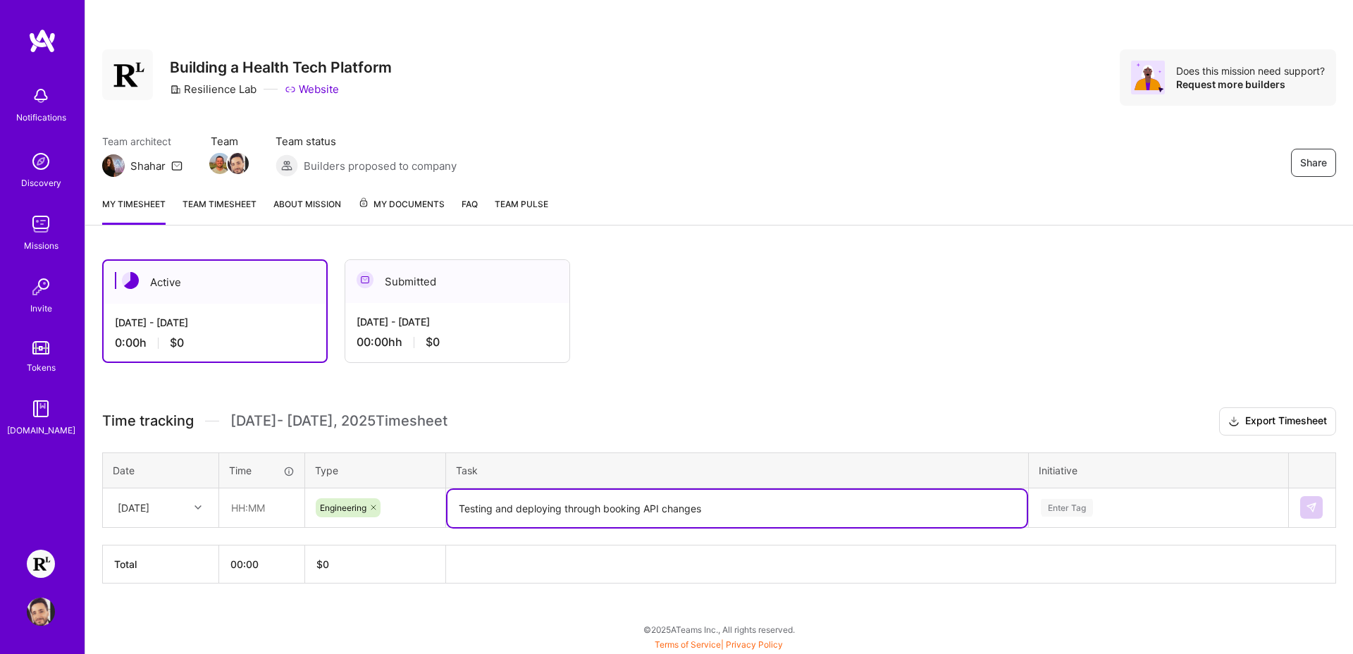
type textarea "Testing and deploying through booking API changes"
click at [1063, 517] on div "Enter Tag" at bounding box center [1158, 507] width 258 height 37
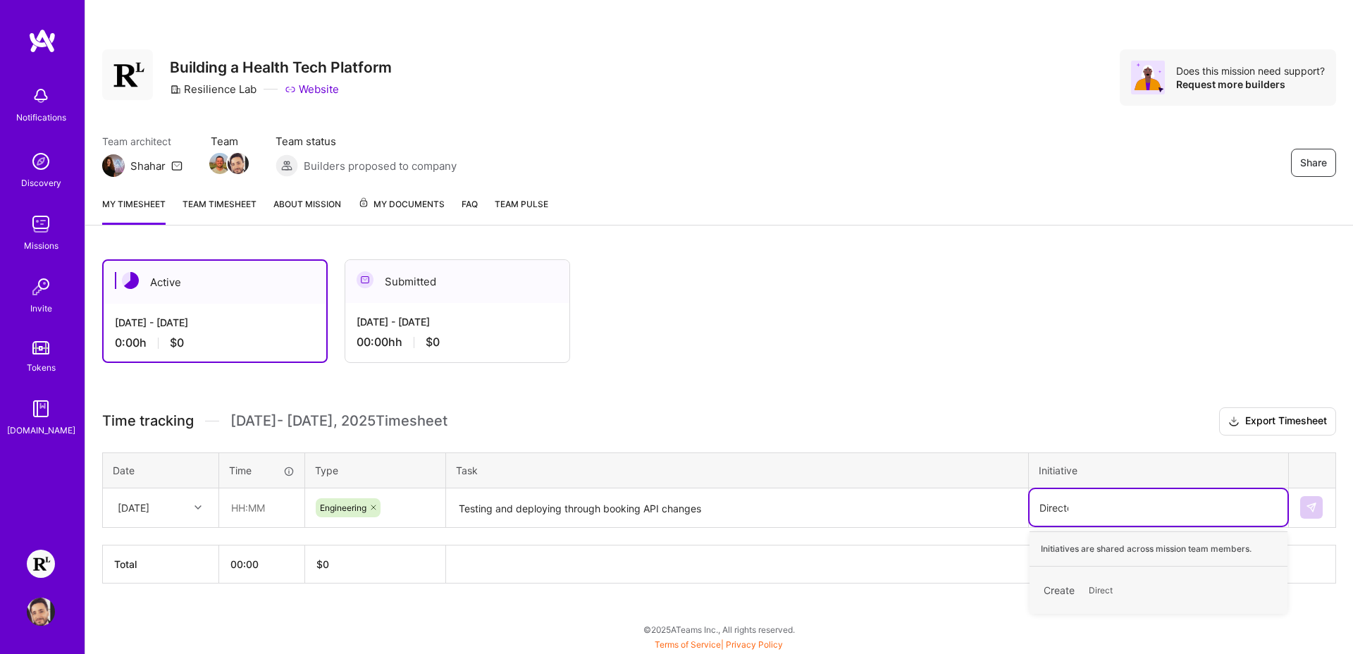
type input "Directory"
drag, startPoint x: 1101, startPoint y: 509, endPoint x: 1031, endPoint y: 497, distance: 71.5
click at [1023, 500] on tr "Wed, Sep 17 Engineering Testing and deploying through booking API changes Selec…" at bounding box center [719, 507] width 1233 height 39
click at [1084, 508] on div "Select is focused ,type to refine list, press Down to open the menu, press left…" at bounding box center [1158, 507] width 258 height 37
type input "Directory"
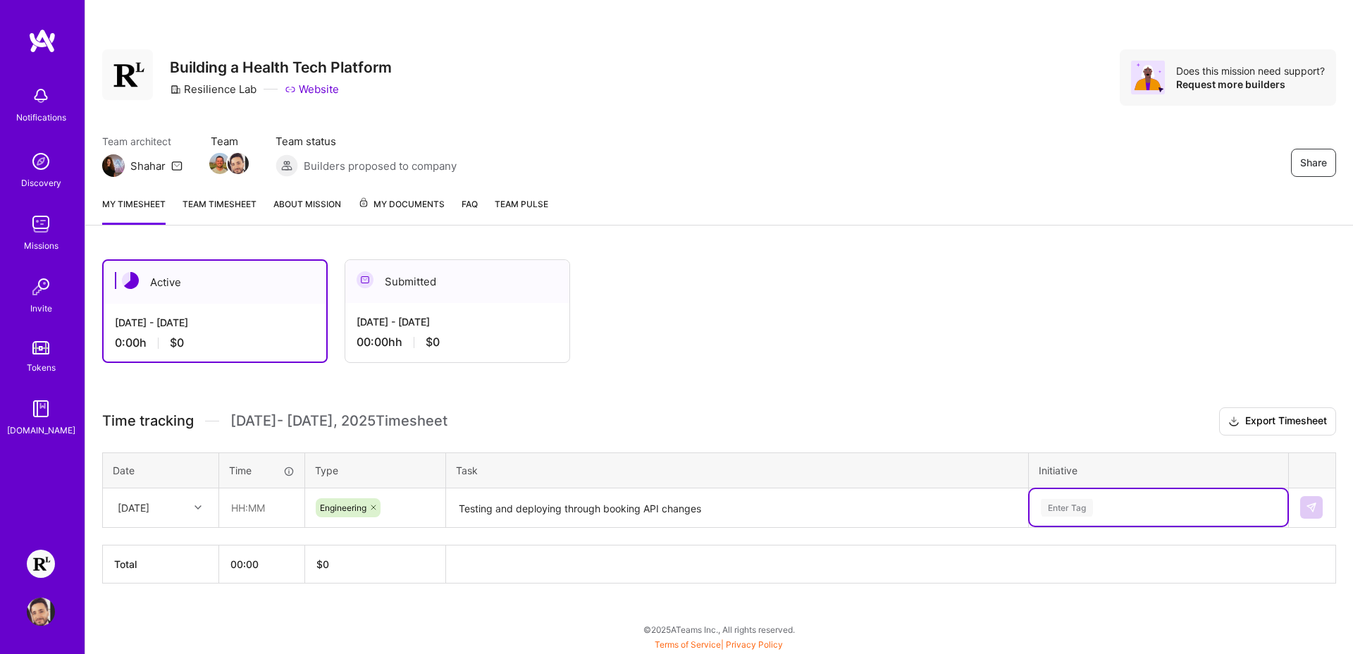
click at [1108, 514] on div "option Directory, selected. Select is focused ,type to refine list, press Down …" at bounding box center [1158, 507] width 258 height 37
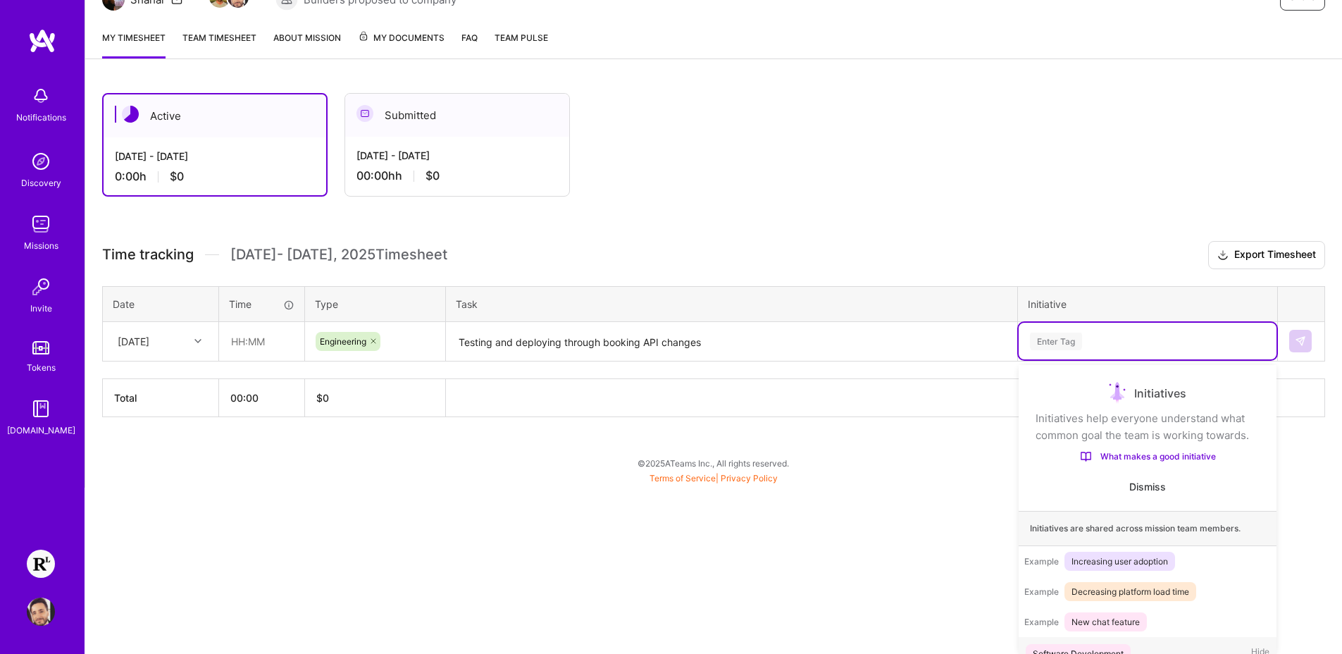
scroll to position [44, 0]
type input "d"
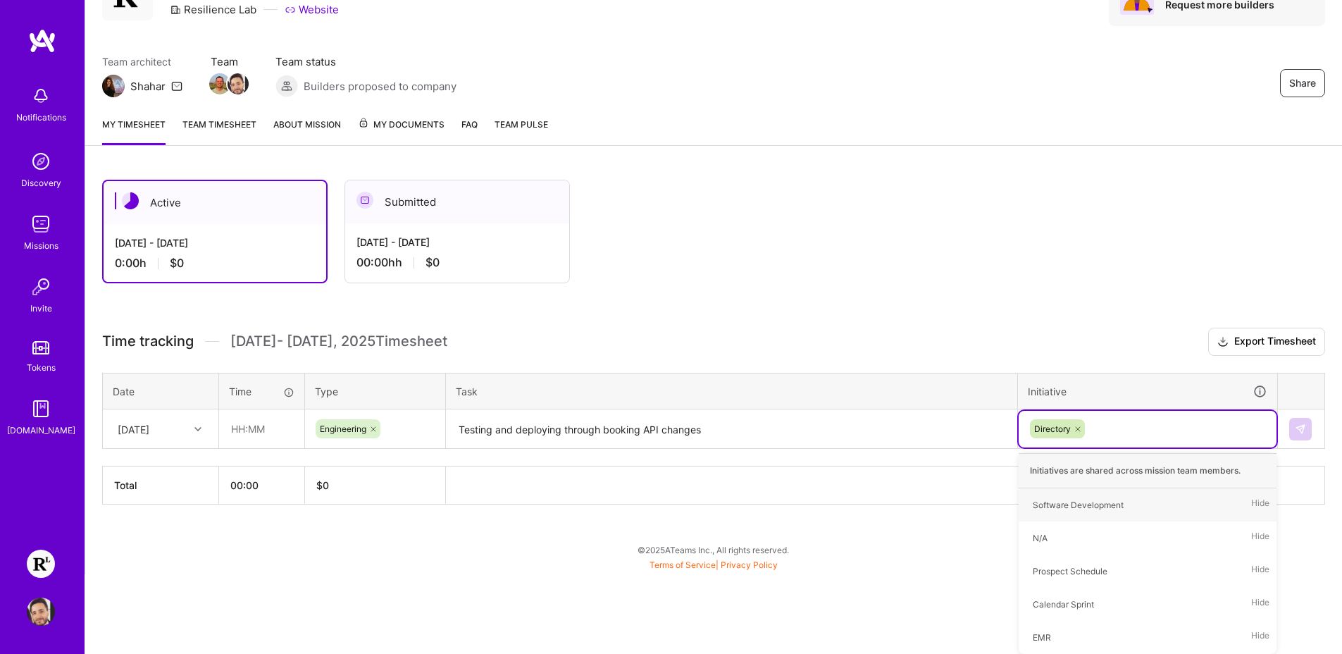
type input "D"
click at [931, 529] on div "Active Sep 16 - Sep 30, 2025 0:00 h $0 Submitted Sep 1 - Sep 15, 2025 00:00h h …" at bounding box center [713, 368] width 1257 height 411
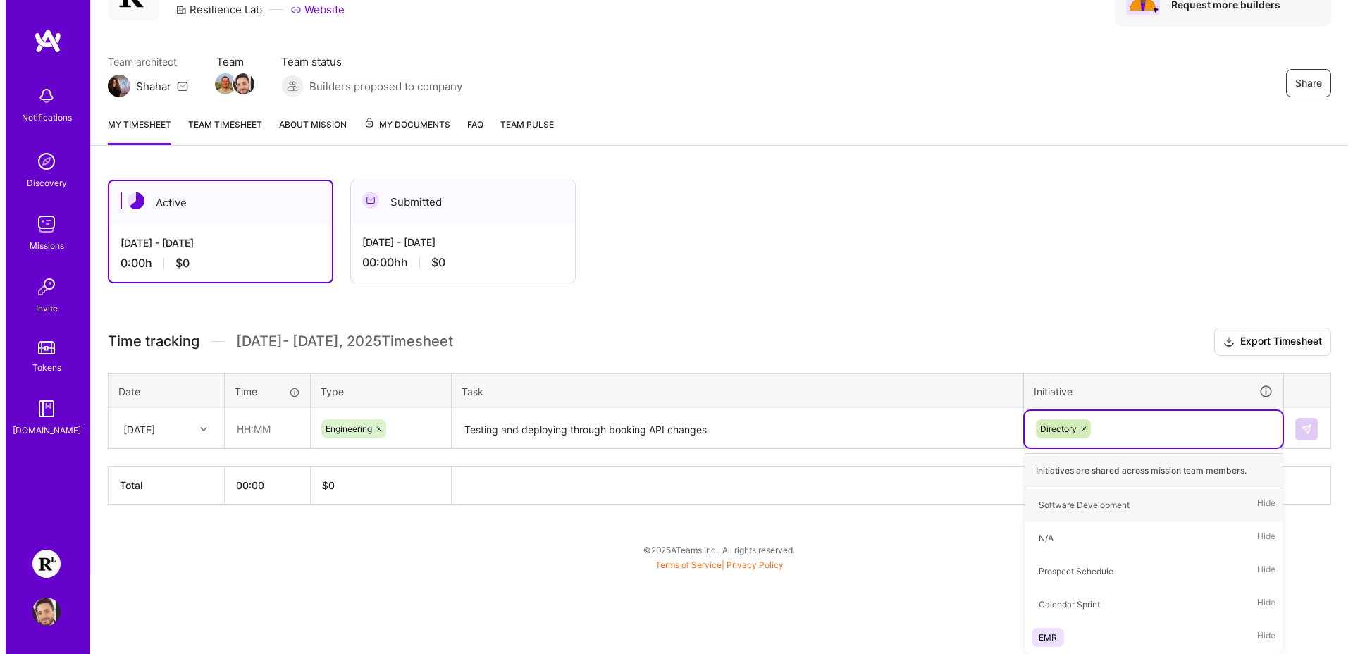
scroll to position [0, 0]
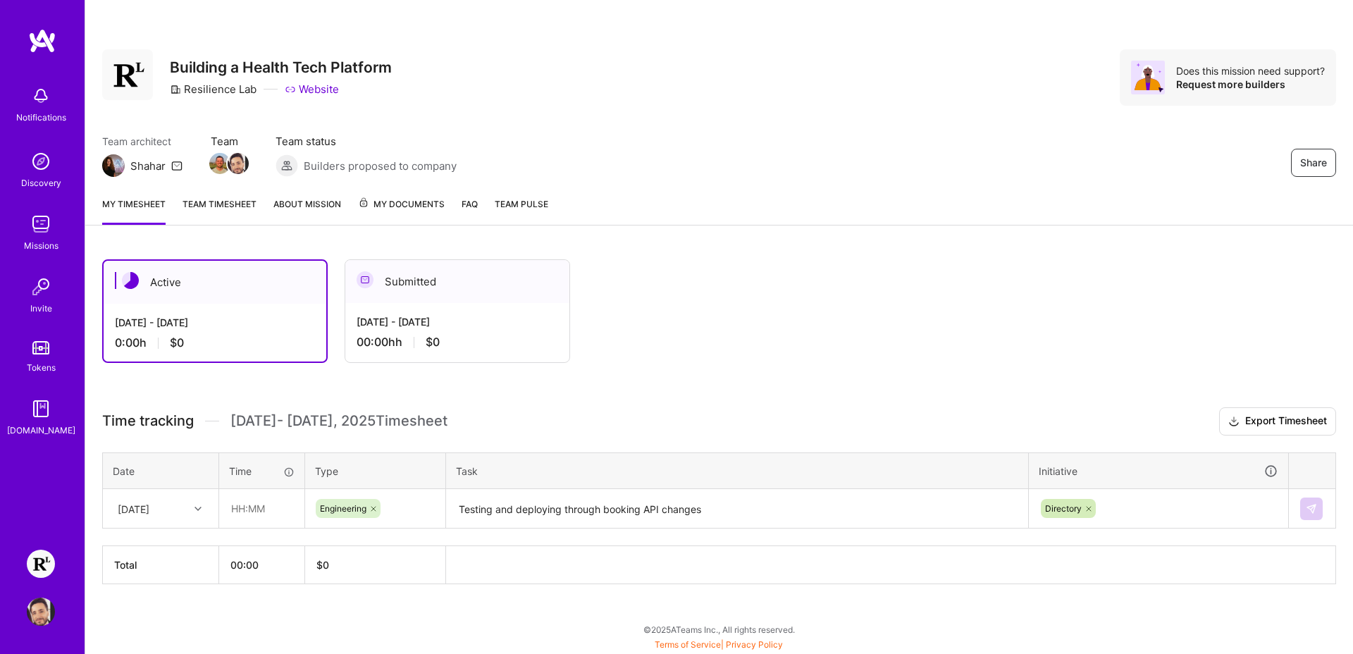
click at [240, 538] on div "Time tracking Sep 16 - Sep 30 , 2025 Timesheet Export Timesheet Date Time Type …" at bounding box center [719, 495] width 1234 height 177
click at [726, 354] on div "Active Sep 16 - Sep 30, 2025 0:00 h $0 Submitted Sep 1 - Sep 15, 2025 00:00h h …" at bounding box center [677, 311] width 1150 height 104
click at [174, 507] on div "[DATE]" at bounding box center [150, 508] width 78 height 23
click at [563, 387] on div "Active Sep 16 - Sep 30, 2025 0:00 h $0 Submitted Sep 1 - Sep 15, 2025 00:00h h …" at bounding box center [718, 447] width 1267 height 411
click at [488, 301] on div "Submitted" at bounding box center [457, 281] width 224 height 43
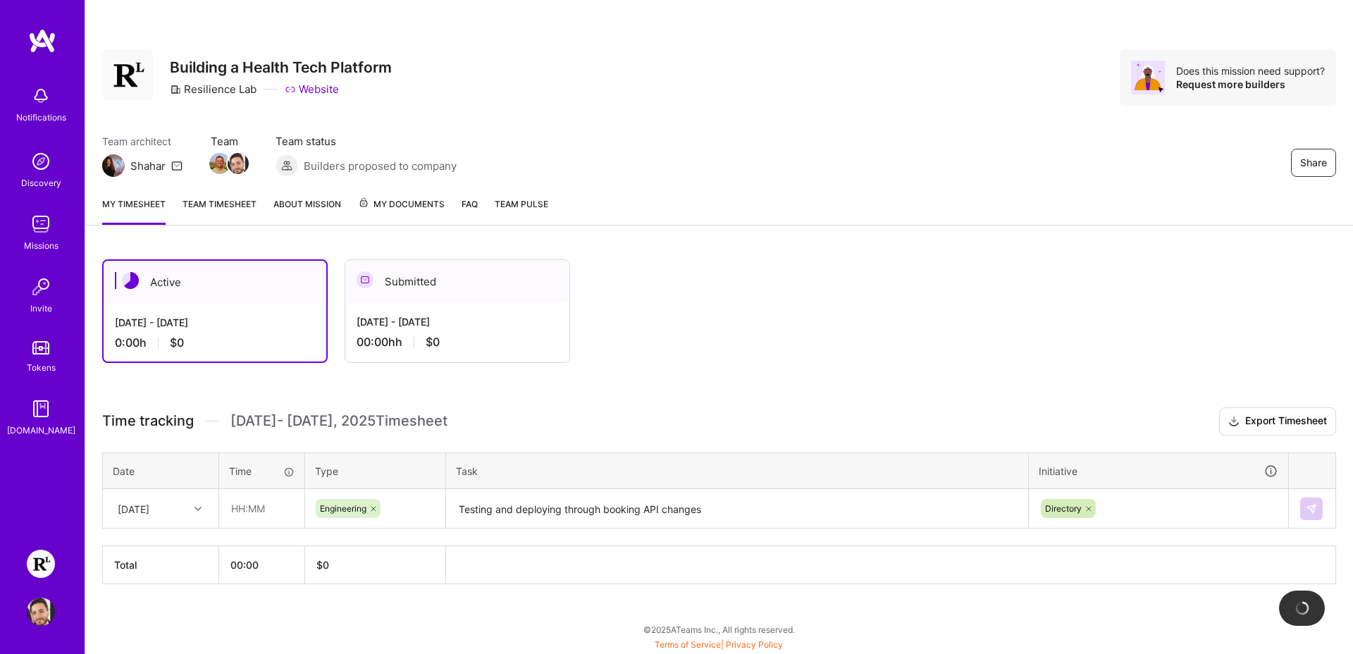
click at [247, 330] on div "Sep 16 - Sep 30, 2025 0:00 h $0" at bounding box center [215, 333] width 223 height 58
click at [252, 324] on div "[DATE] - [DATE]" at bounding box center [215, 322] width 200 height 15
click at [209, 291] on div "Active" at bounding box center [215, 282] width 223 height 43
click at [209, 514] on div at bounding box center [200, 509] width 22 height 18
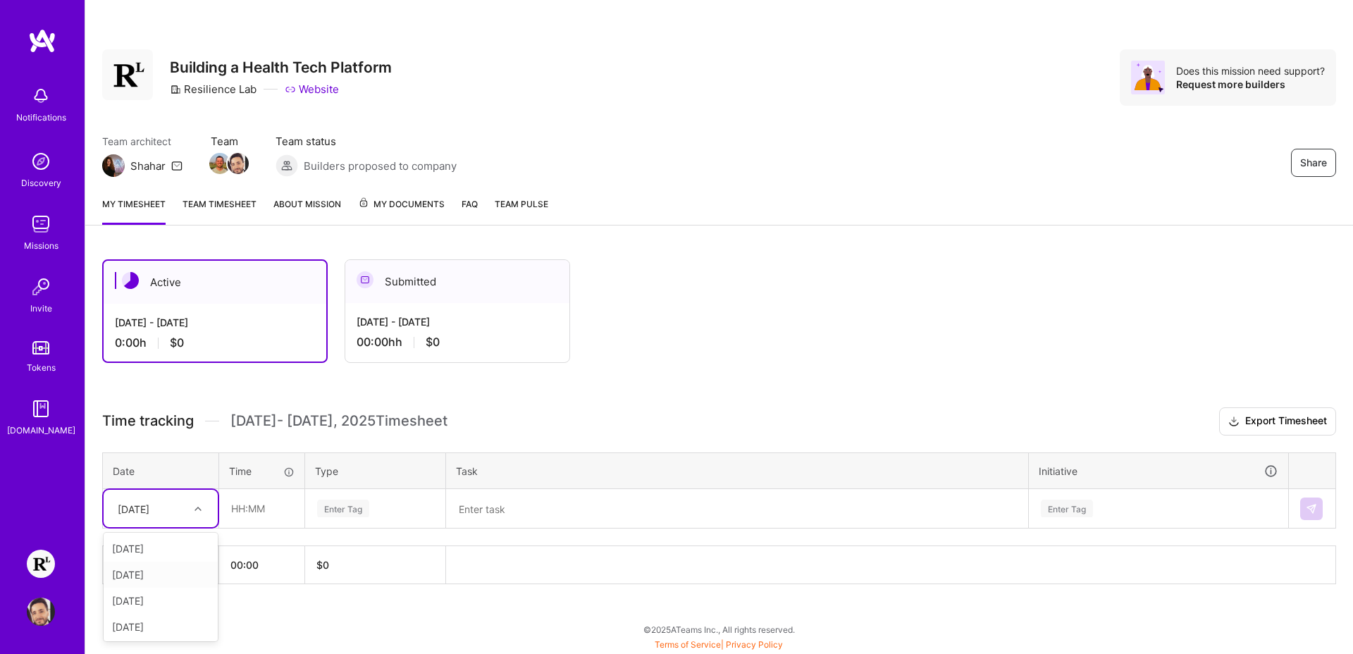
click at [142, 573] on div "[DATE]" at bounding box center [161, 575] width 114 height 26
click at [244, 508] on input "text" at bounding box center [262, 508] width 84 height 37
click at [239, 509] on input "01:00" at bounding box center [262, 508] width 84 height 37
drag, startPoint x: 259, startPoint y: 511, endPoint x: 222, endPoint y: 507, distance: 37.0
click at [212, 510] on tr "[DATE] 01:00 Enter Tag Enter Tag" at bounding box center [719, 508] width 1233 height 39
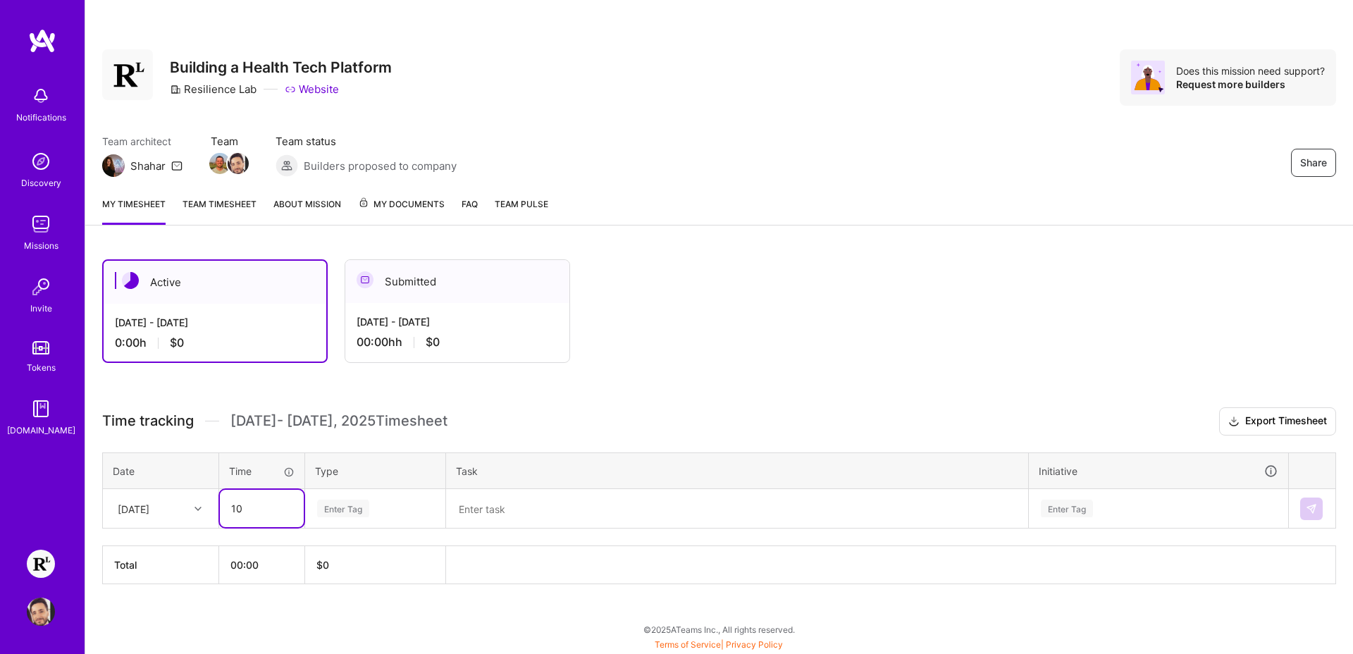
type input "1"
type input "01:00"
type input "eng"
click at [350, 558] on span "Engineering" at bounding box center [343, 554] width 61 height 19
click at [512, 519] on textarea at bounding box center [736, 508] width 579 height 37
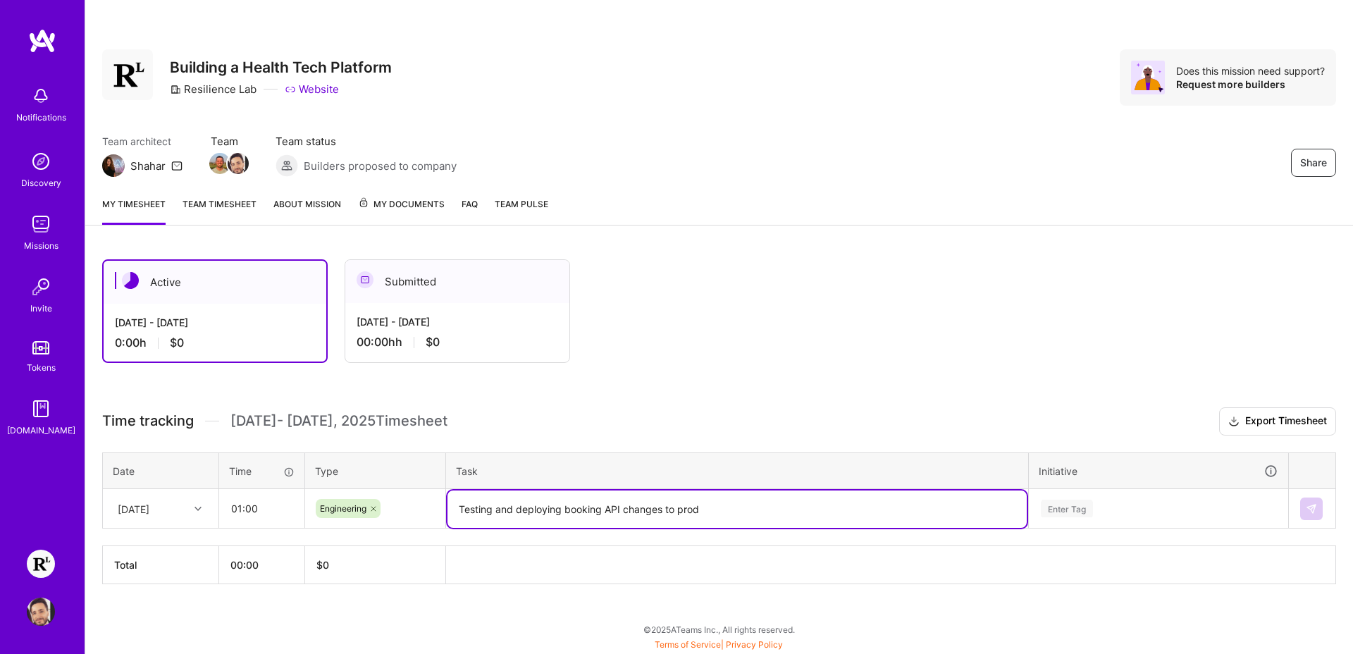
type textarea "Testing and deploying booking API changes to prod"
click at [1110, 505] on div "Enter Tag" at bounding box center [1158, 508] width 258 height 37
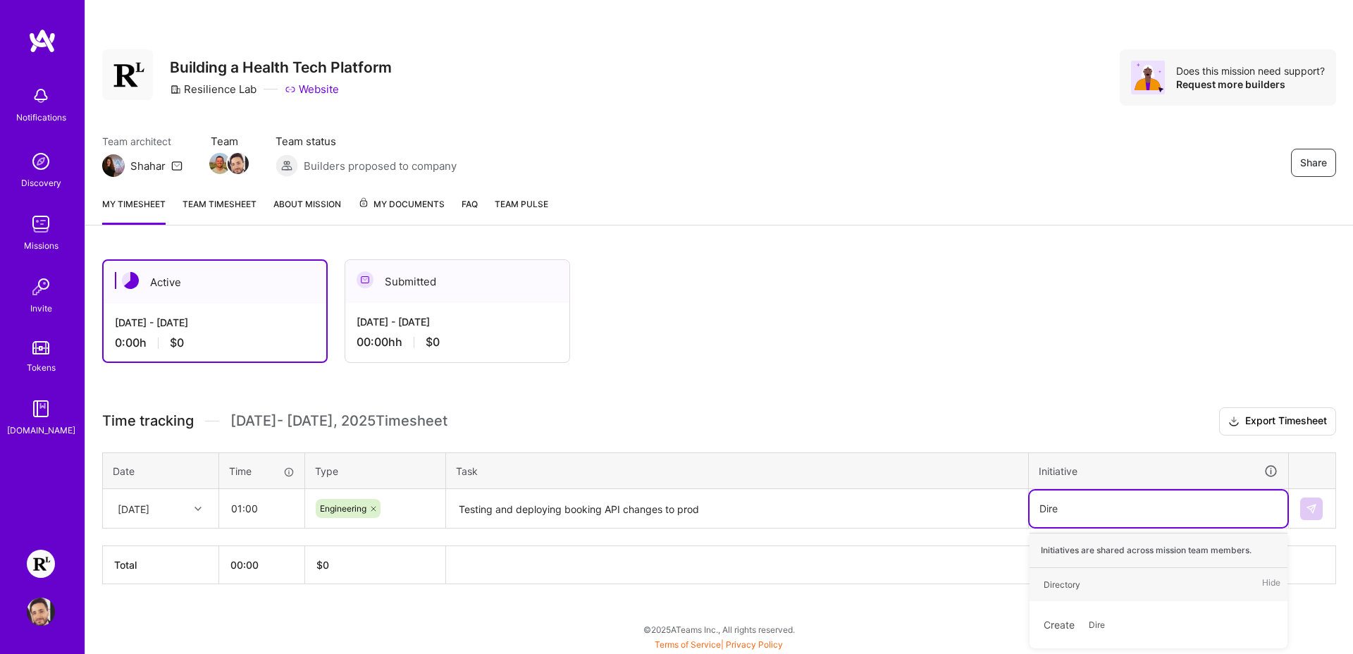
type input "Direc"
click at [1102, 576] on div "Directory Hide" at bounding box center [1158, 584] width 258 height 33
click at [1012, 584] on table "Total 00:00 $ 0" at bounding box center [719, 564] width 1234 height 39
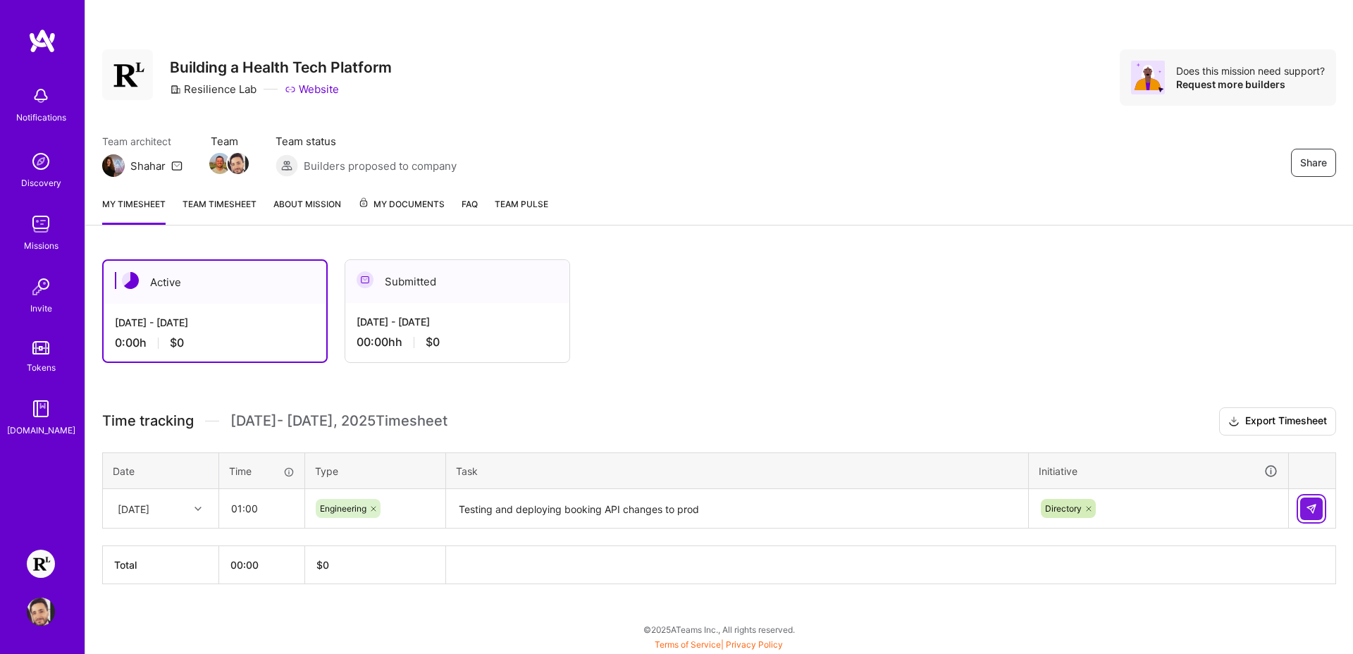
click at [1303, 515] on button at bounding box center [1311, 508] width 23 height 23
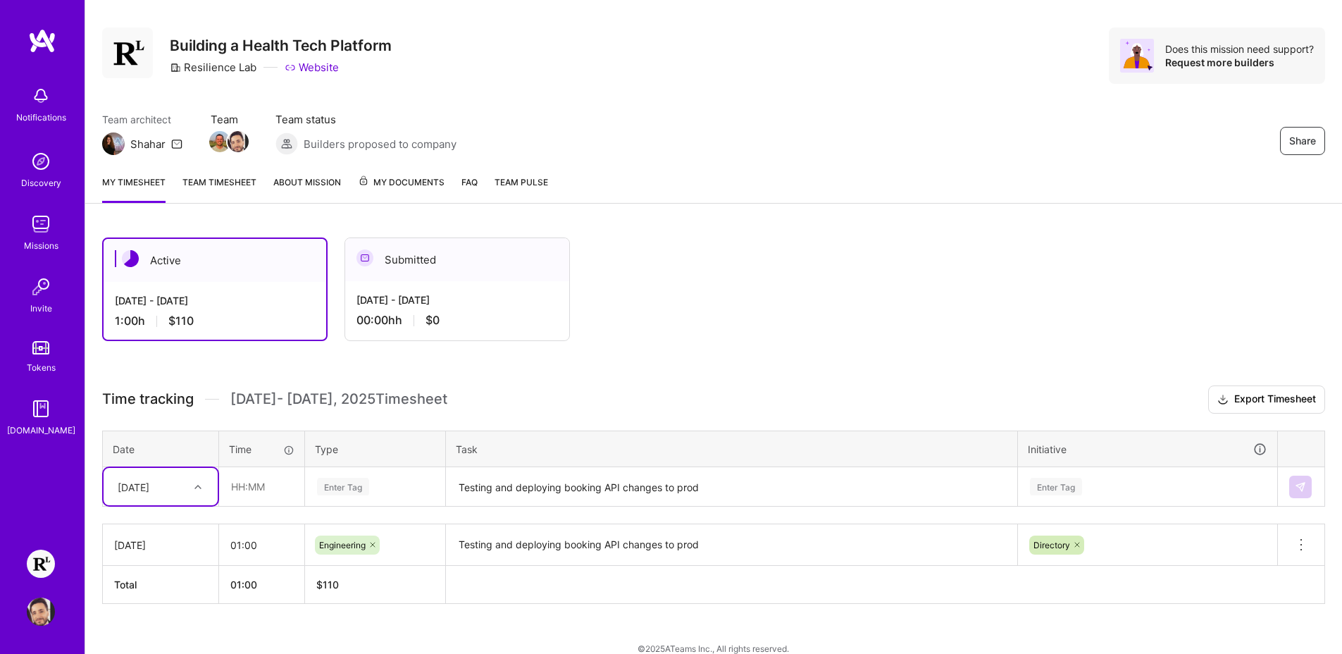
scroll to position [23, 0]
click at [574, 536] on textarea "Testing and deploying booking API changes to prod" at bounding box center [731, 543] width 569 height 39
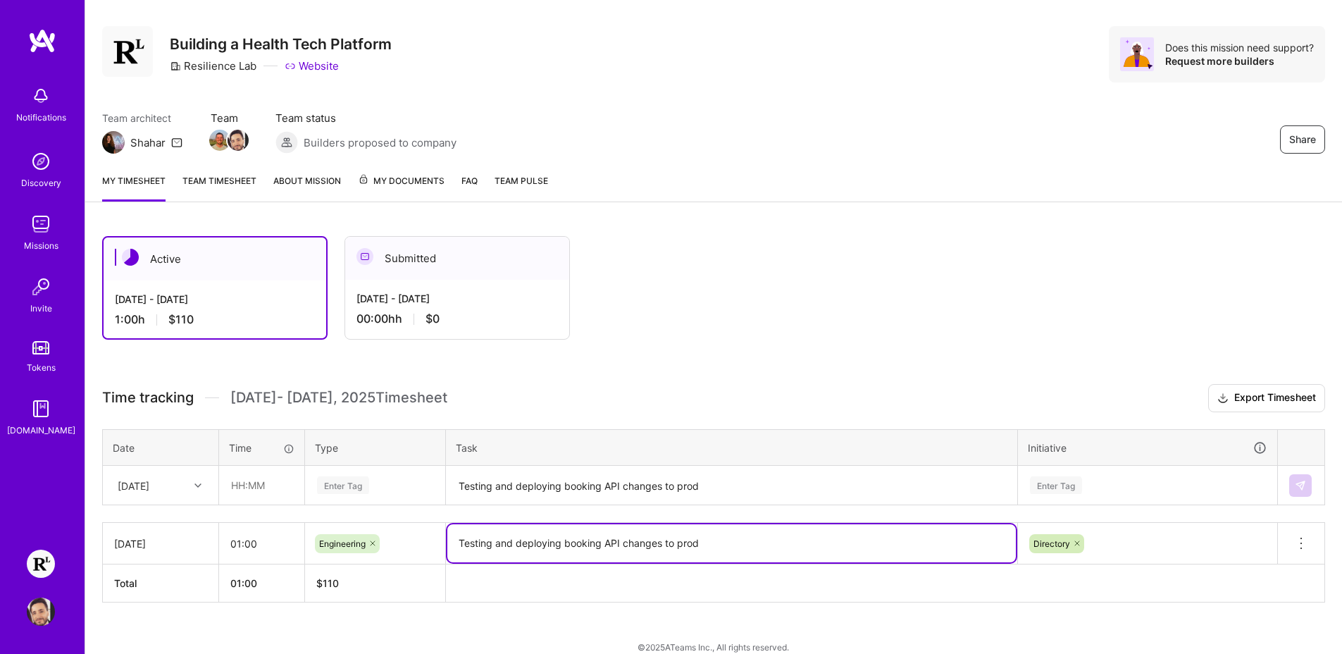
click at [574, 536] on textarea "Testing and deploying booking API changes to prod" at bounding box center [731, 543] width 569 height 38
